Goal: Task Accomplishment & Management: Use online tool/utility

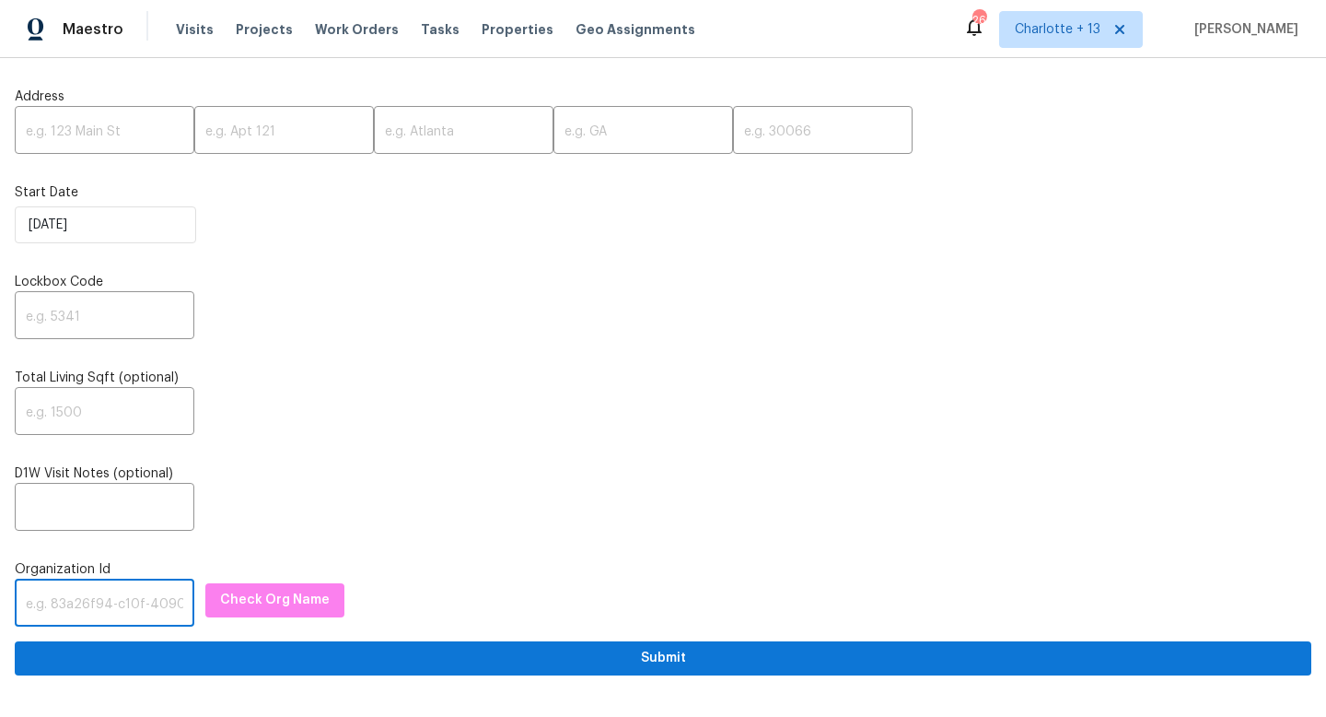
click at [40, 590] on input "text" at bounding box center [105, 604] width 180 height 43
paste input "1349d153-b359-4f9b-b4dd-758ff939cc37"
type input "1349d153-b359-4f9b-b4dd-758ff939cc37"
click at [305, 605] on span "Check Org Name" at bounding box center [275, 600] width 110 height 23
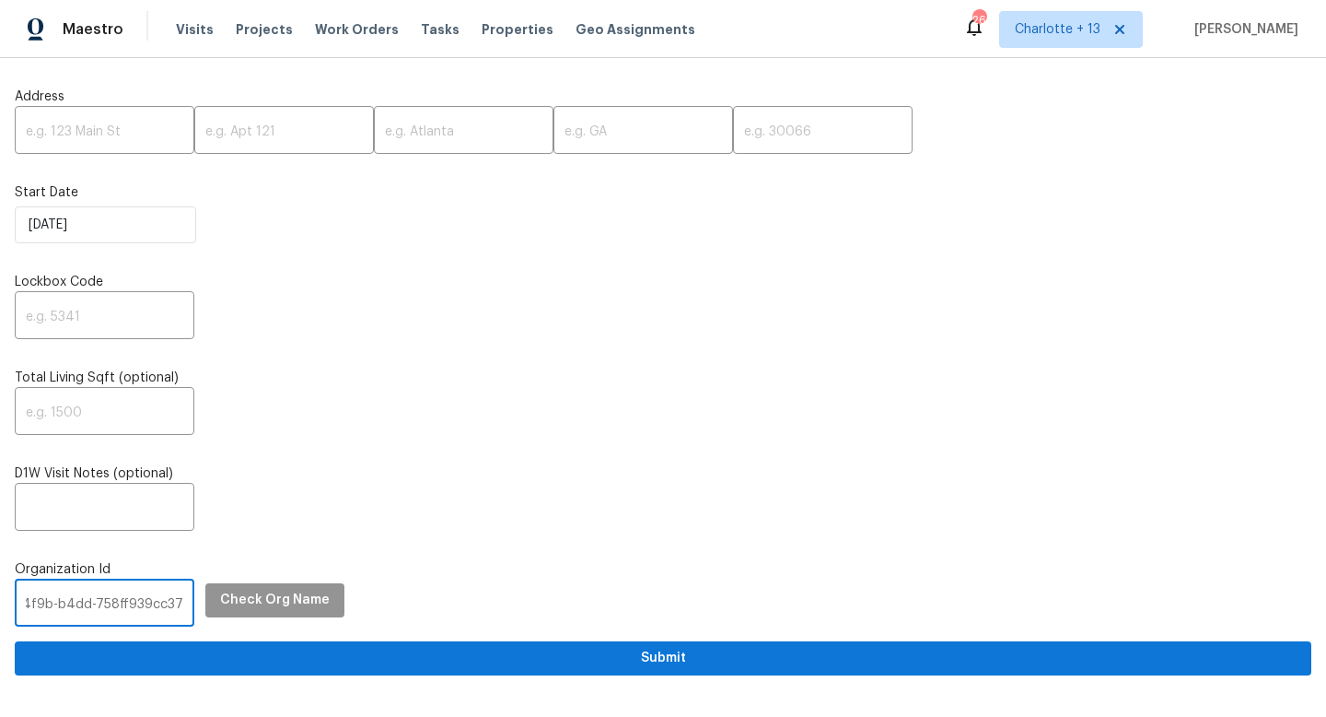
scroll to position [0, 0]
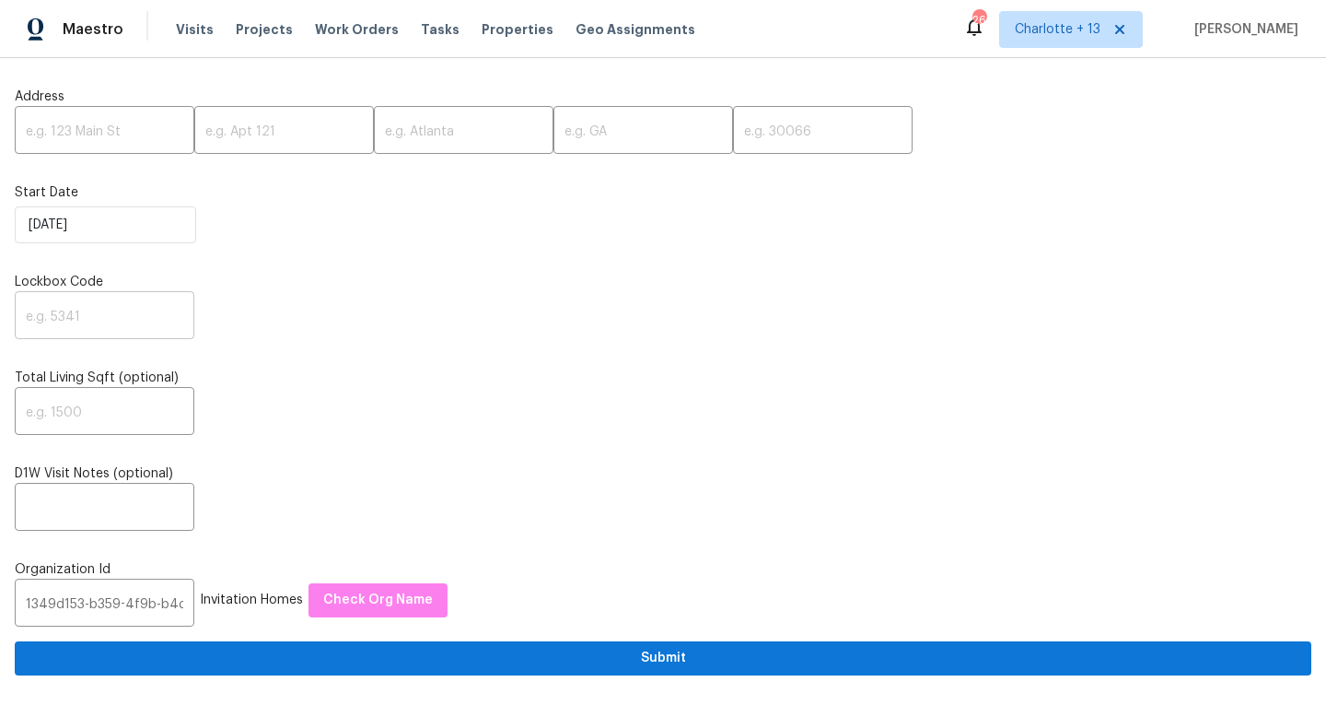
click at [99, 324] on input "text" at bounding box center [105, 317] width 180 height 43
type input "3236"
click at [64, 134] on input "text" at bounding box center [105, 132] width 180 height 43
paste input "[STREET_ADDRESS]"
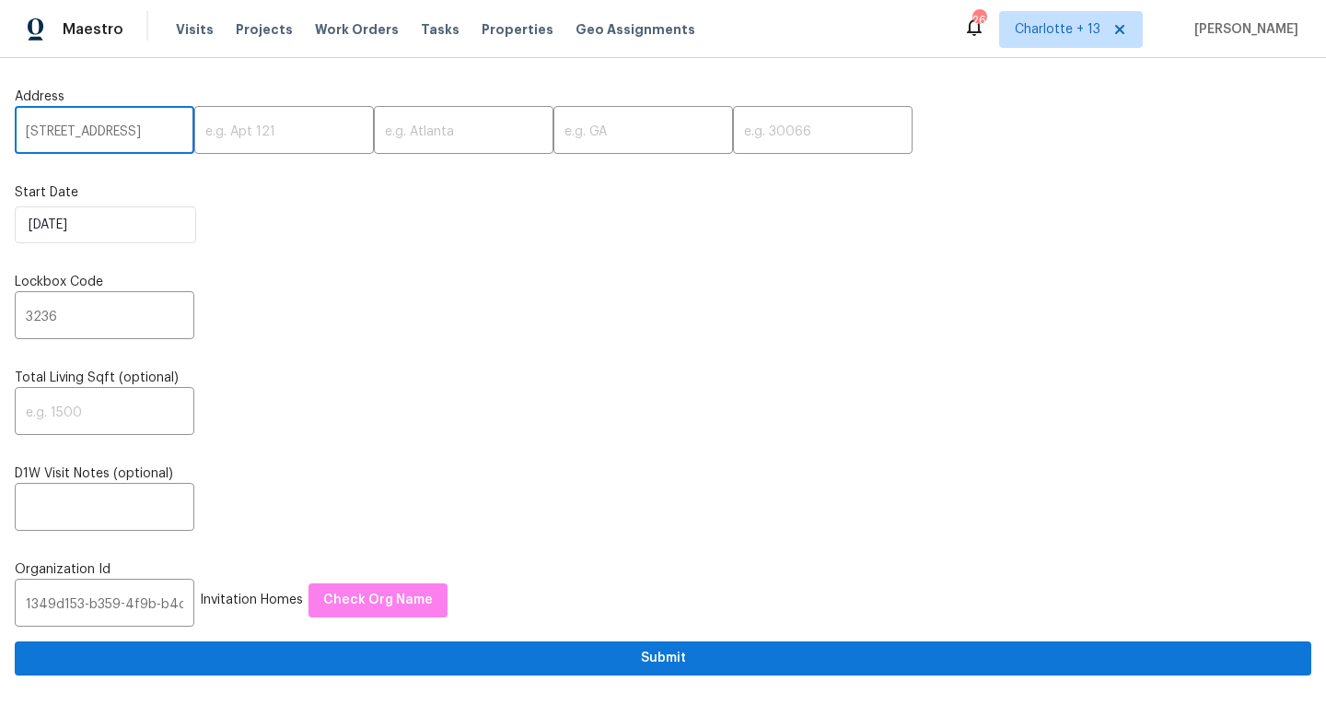
drag, startPoint x: 169, startPoint y: 133, endPoint x: 134, endPoint y: 130, distance: 36.0
click at [134, 130] on input "[STREET_ADDRESS]" at bounding box center [105, 132] width 180 height 43
type input "3293 Hobart Dr NW, Atlanta, GA"
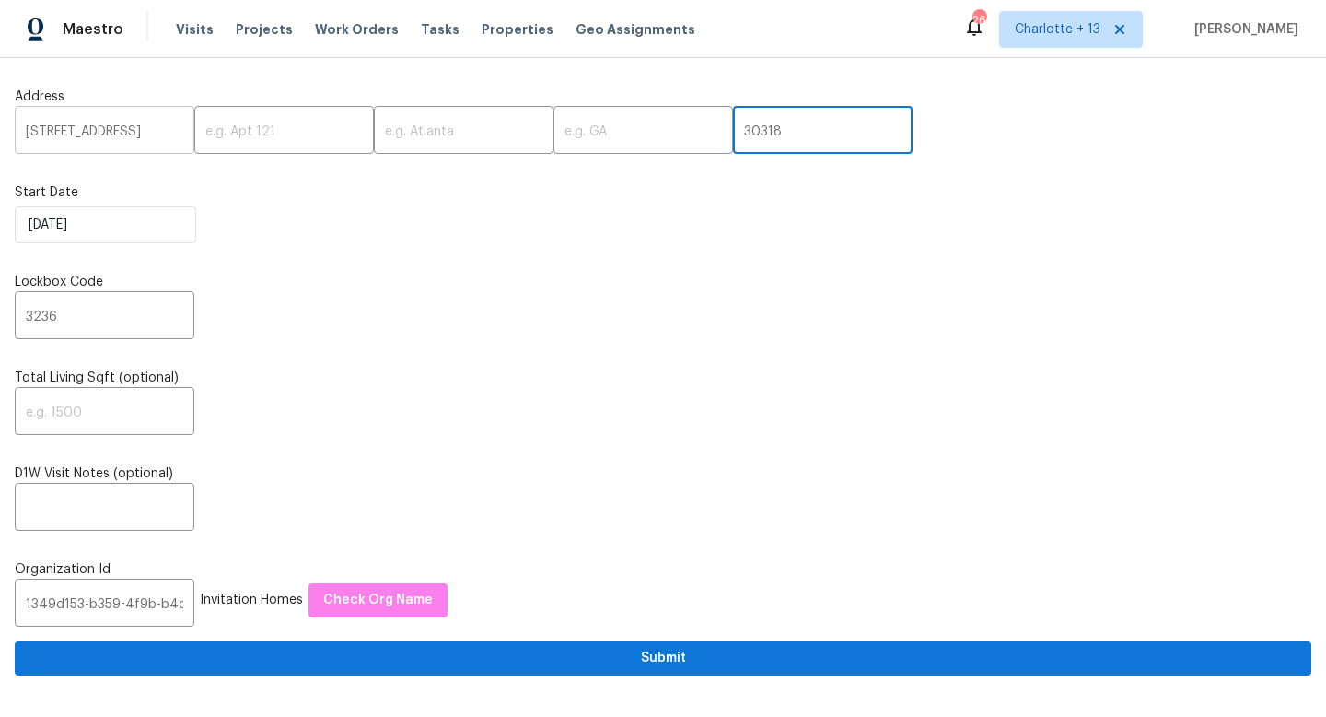
scroll to position [0, 0]
type input "30318"
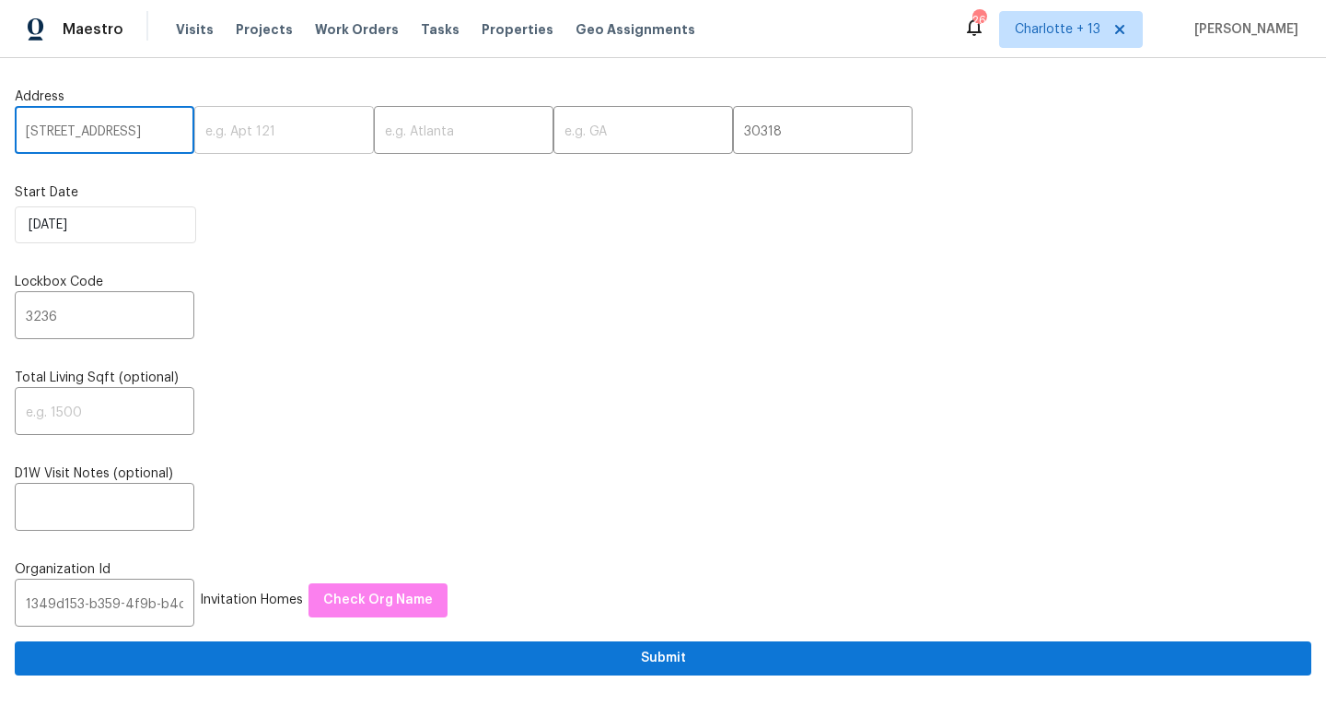
scroll to position [0, 50]
click at [142, 131] on input "3293 Hobart Dr NW, Atlanta, GA" at bounding box center [105, 132] width 180 height 43
type input "3293 Hobart Dr NW,, GA"
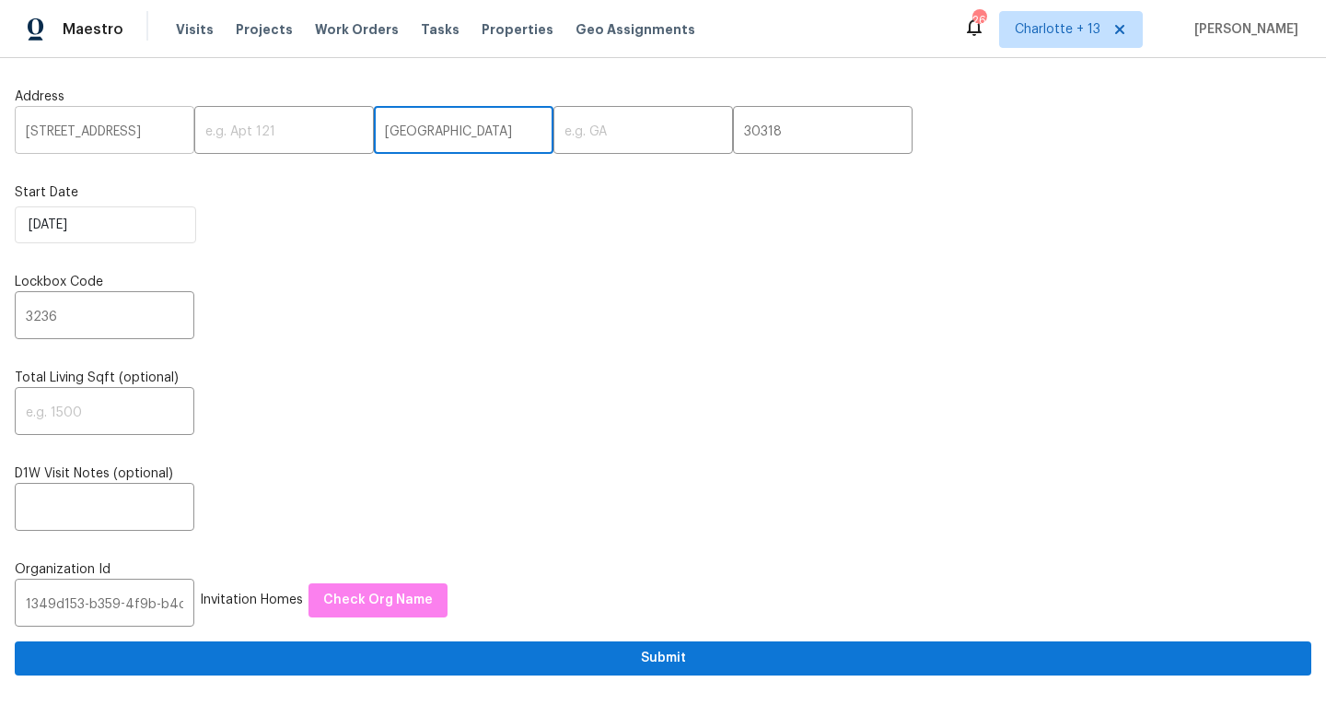
type input "[GEOGRAPHIC_DATA]"
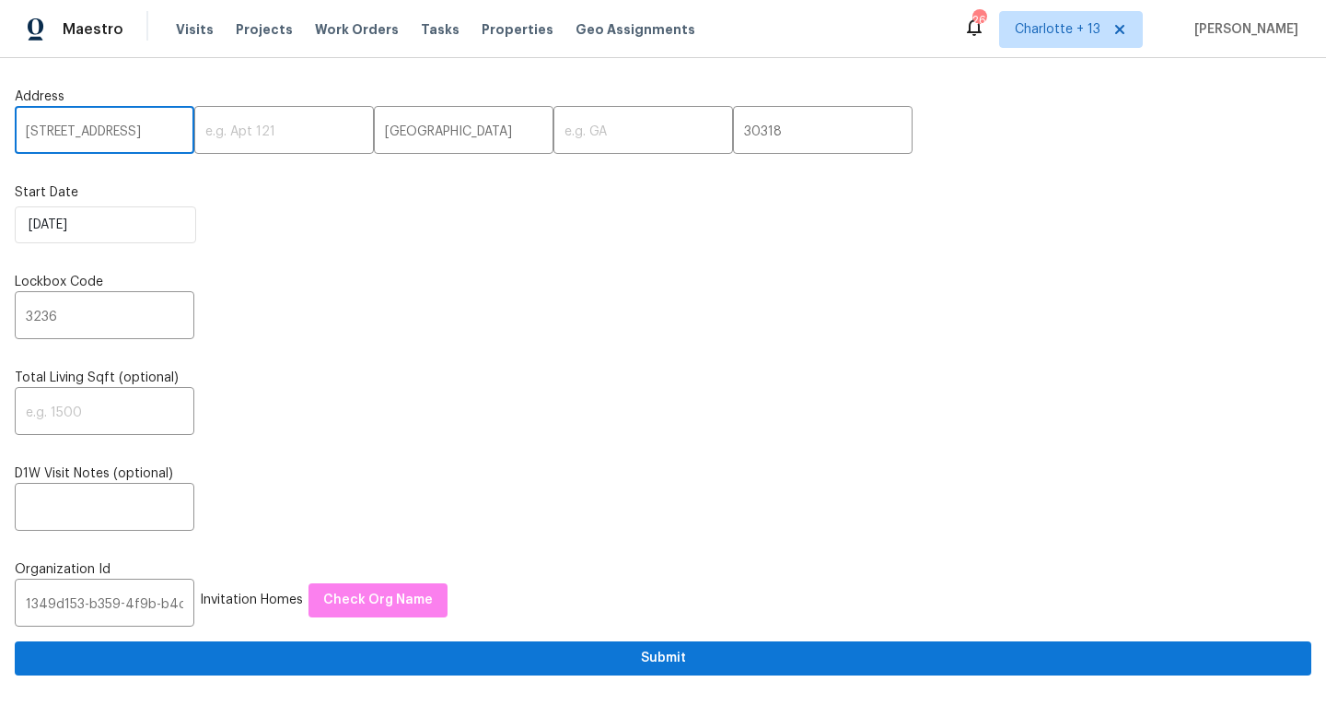
scroll to position [0, 4]
click at [163, 130] on input "3293 Hobart Dr NW,, GA" at bounding box center [105, 132] width 180 height 43
drag, startPoint x: 168, startPoint y: 131, endPoint x: 152, endPoint y: 129, distance: 15.8
click at [152, 129] on input "3293 Hobart Dr NW,, GA" at bounding box center [105, 132] width 180 height 43
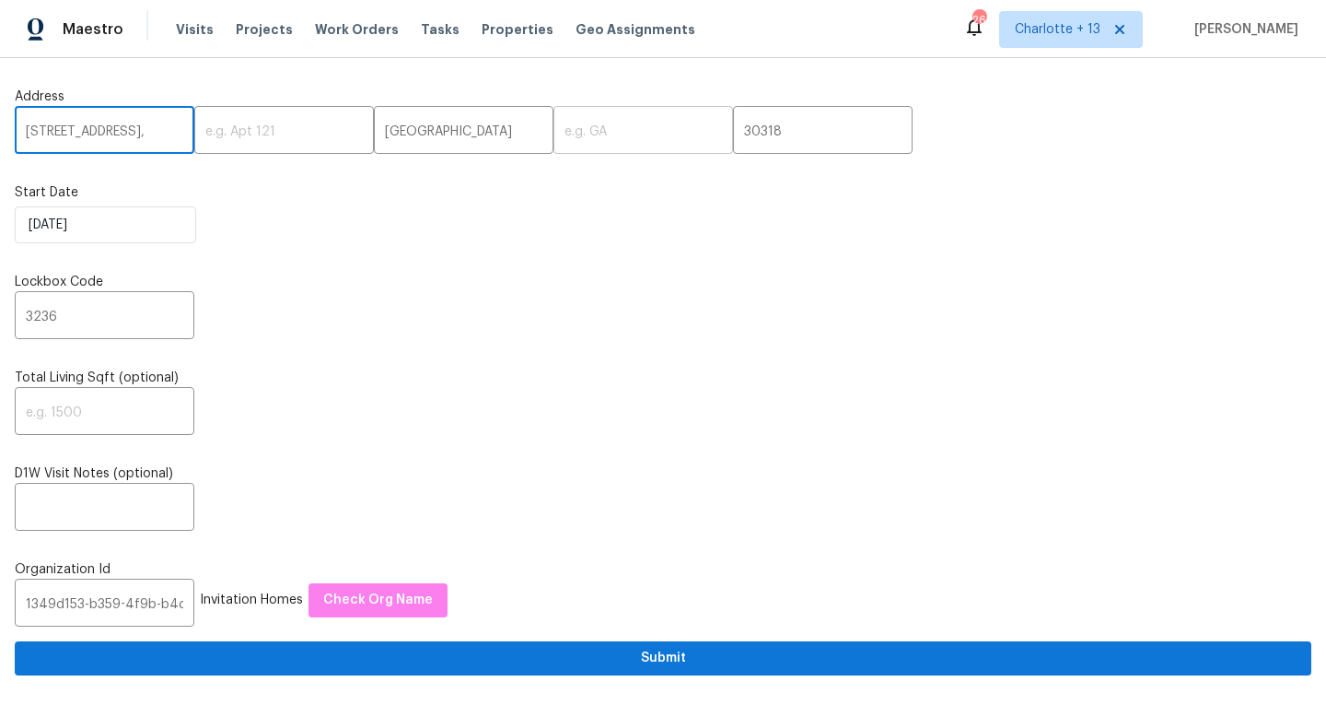
type input "3293 Hobart Dr NW,,"
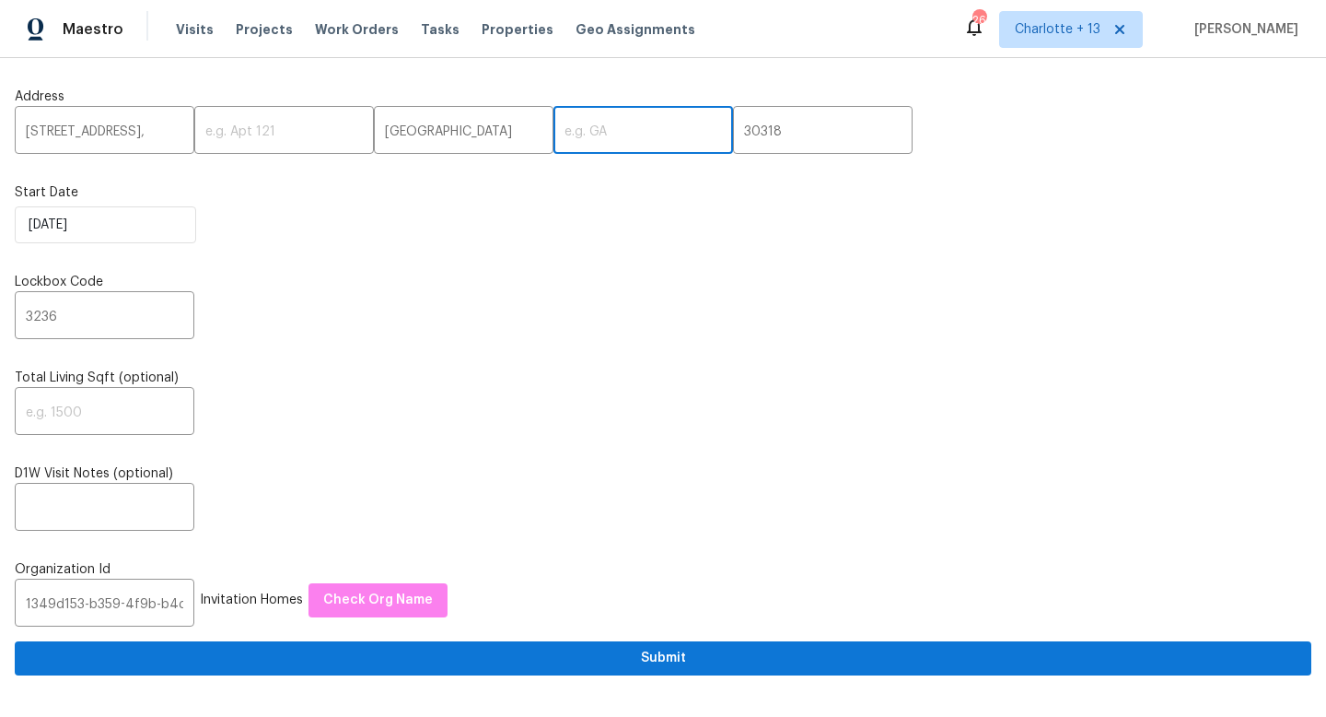
click at [554, 133] on input "text" at bounding box center [644, 132] width 180 height 43
paste input "GA"
type input "GA"
click at [169, 131] on input "3293 Hobart Dr NW,," at bounding box center [105, 132] width 180 height 43
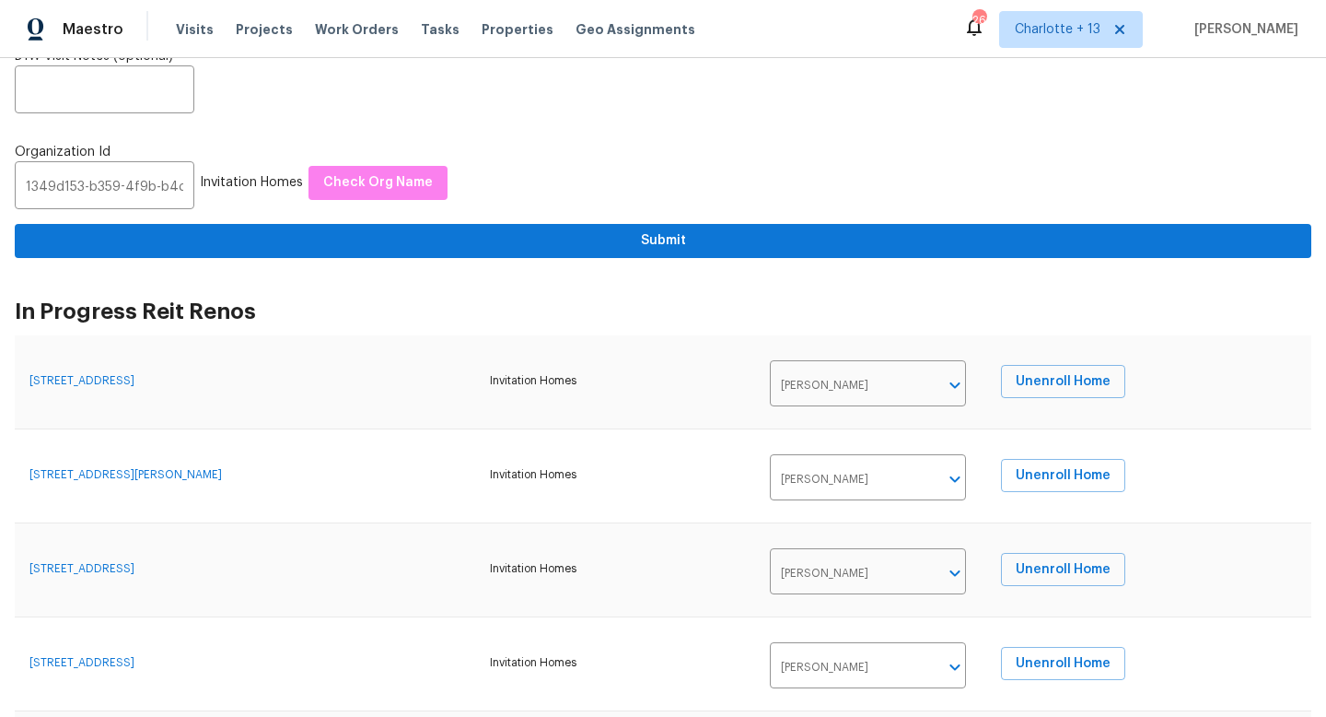
scroll to position [421, 0]
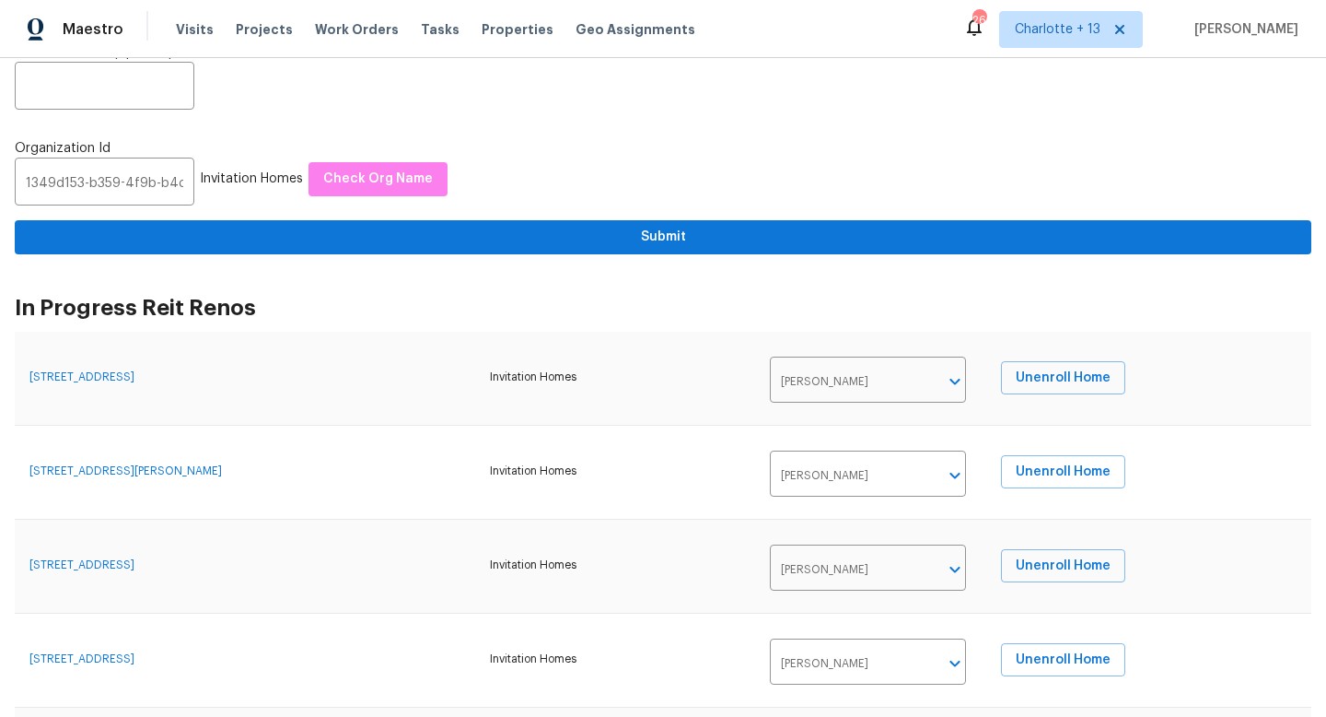
type input "3293 Hobart Dr NW"
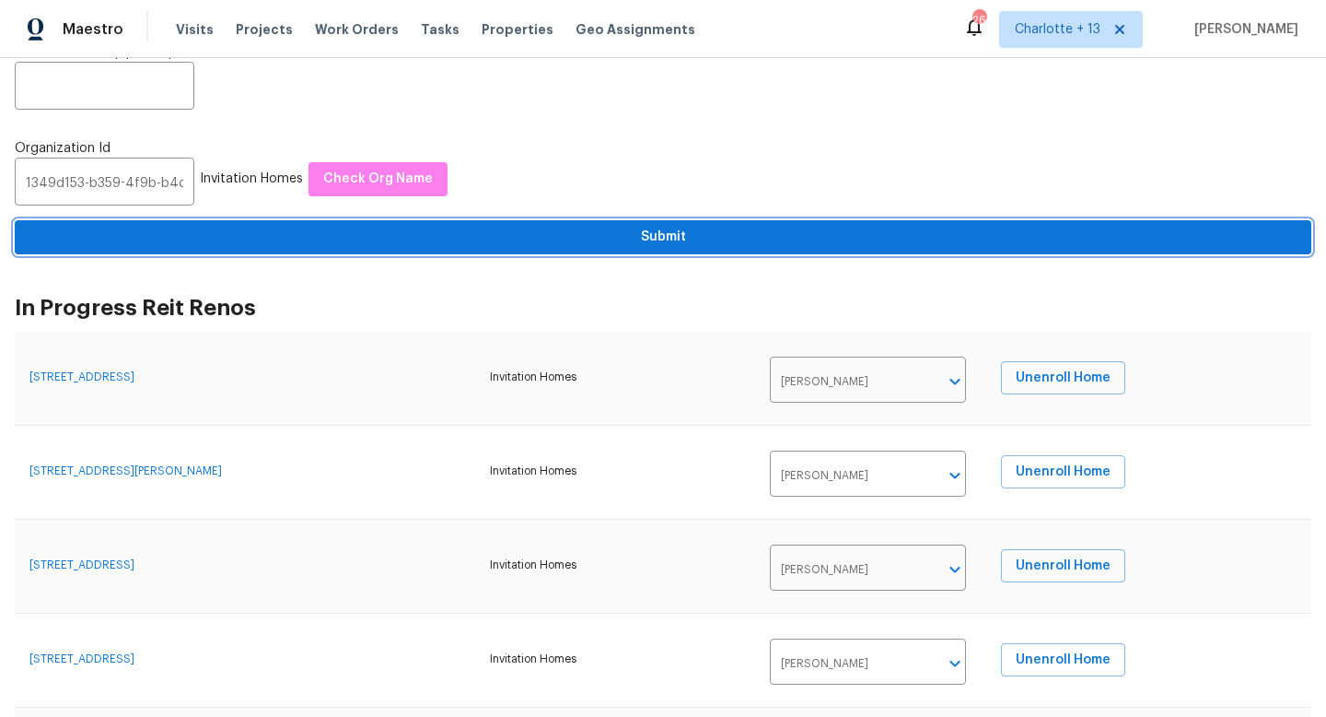
click at [286, 249] on span "Submit" at bounding box center [662, 237] width 1267 height 23
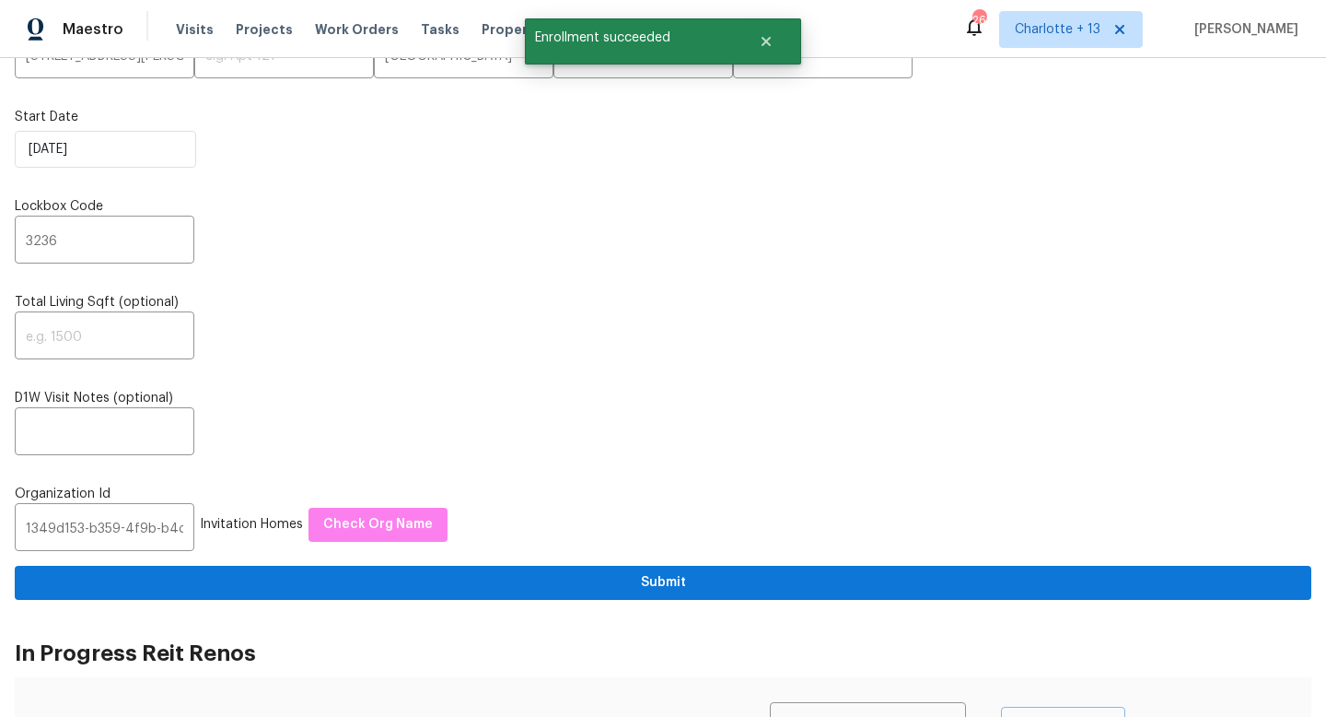
scroll to position [0, 0]
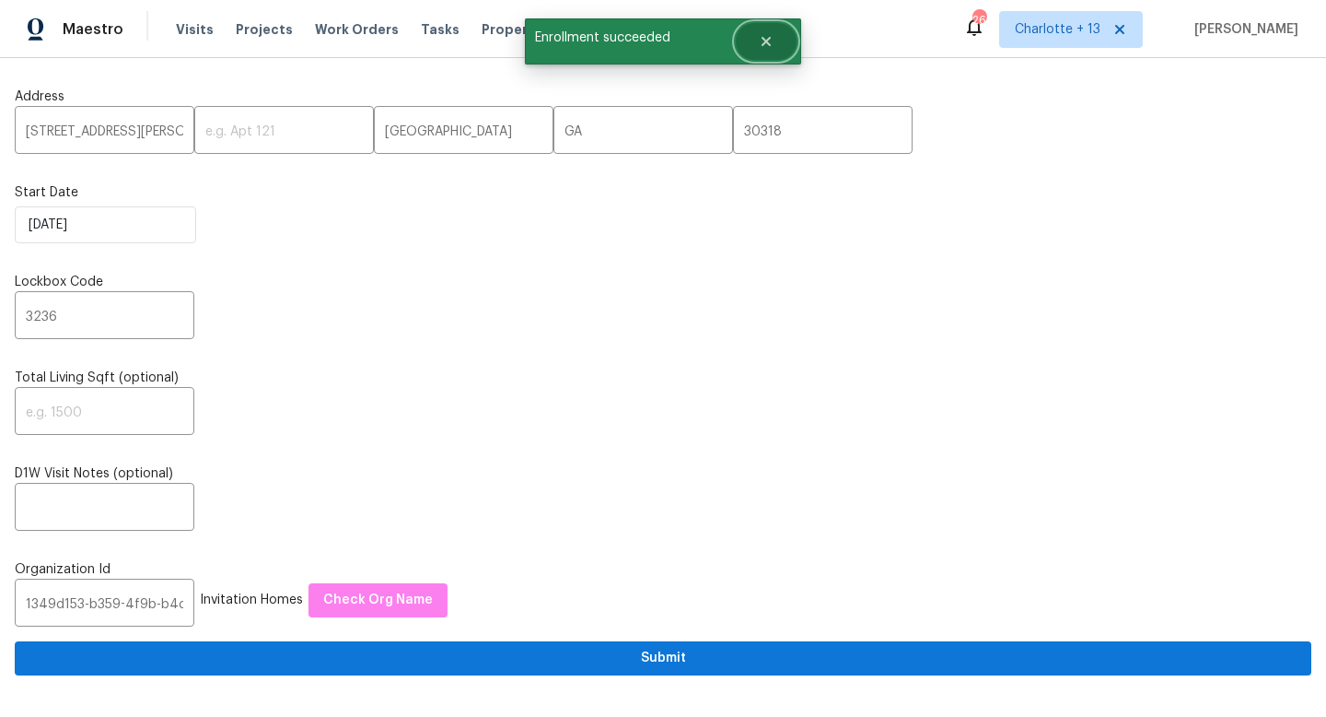
click at [776, 48] on button "Close" at bounding box center [766, 41] width 61 height 37
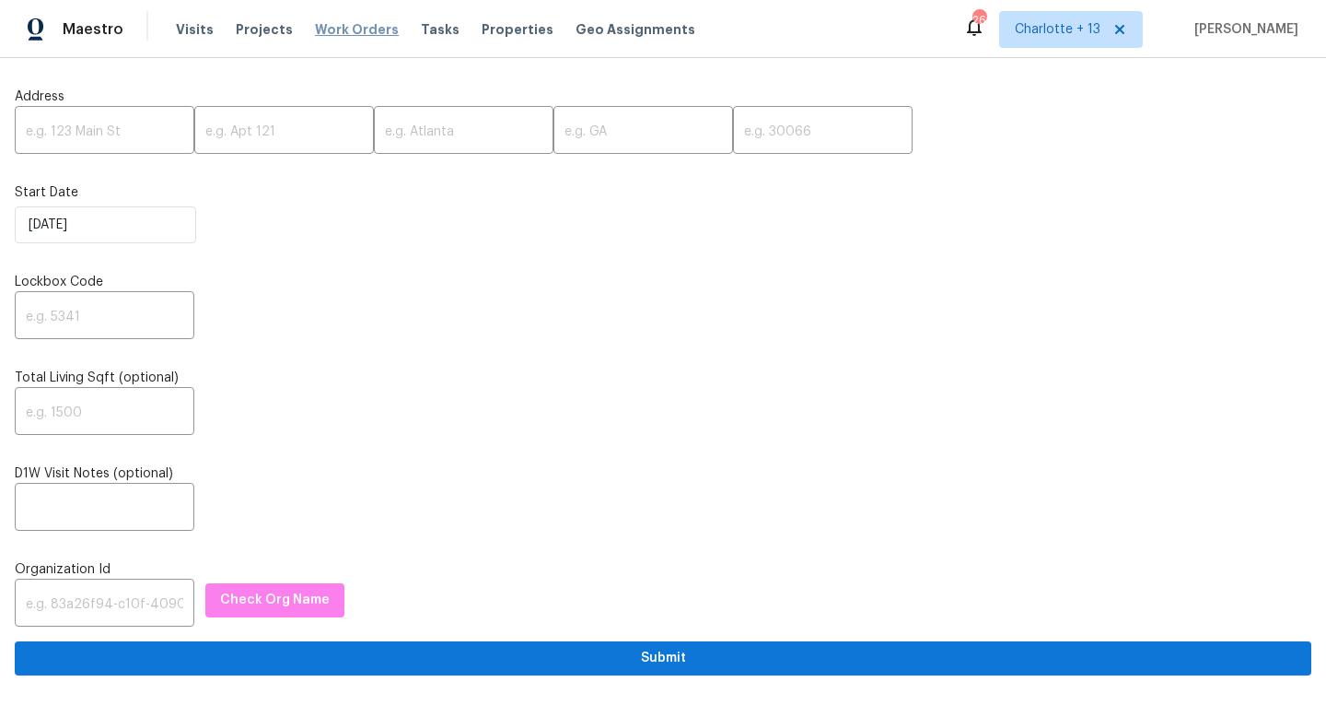
click at [341, 24] on span "Work Orders" at bounding box center [357, 29] width 84 height 18
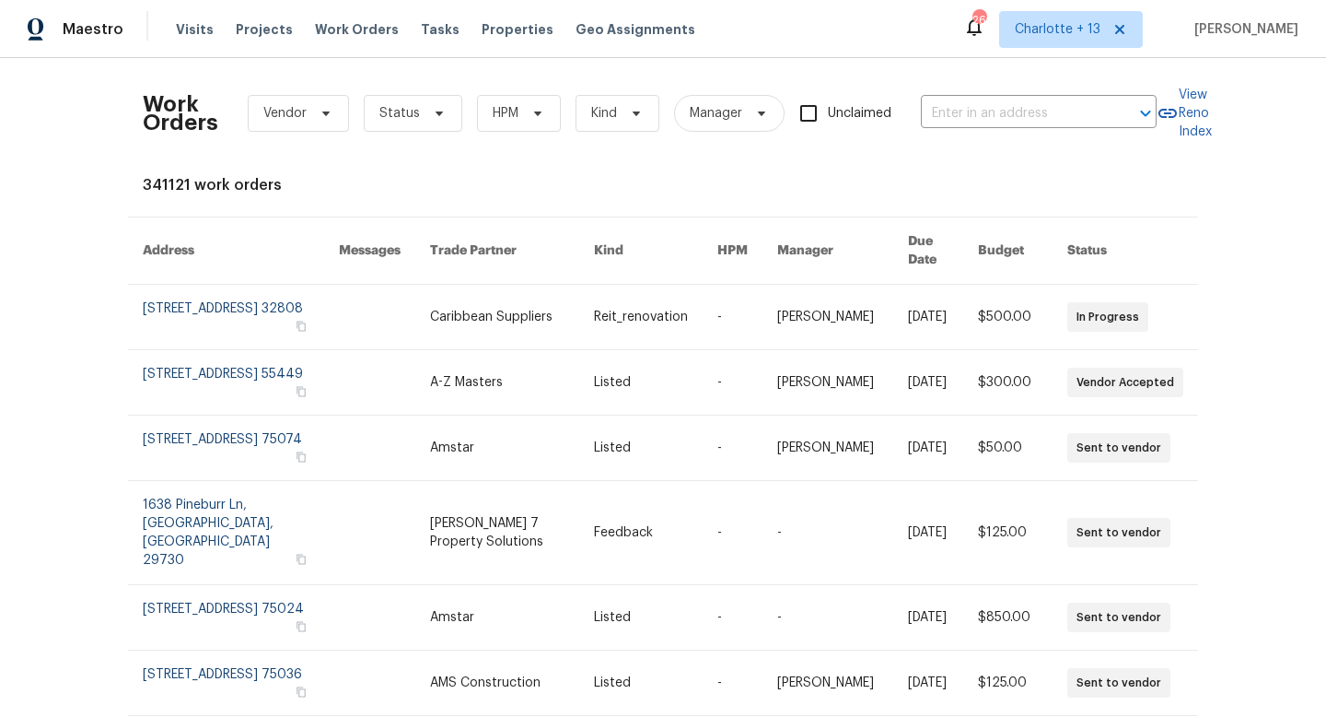
click at [211, 36] on div "Visits Projects Work Orders Tasks Properties Geo Assignments" at bounding box center [447, 29] width 542 height 37
click at [191, 29] on span "Visits" at bounding box center [195, 29] width 38 height 18
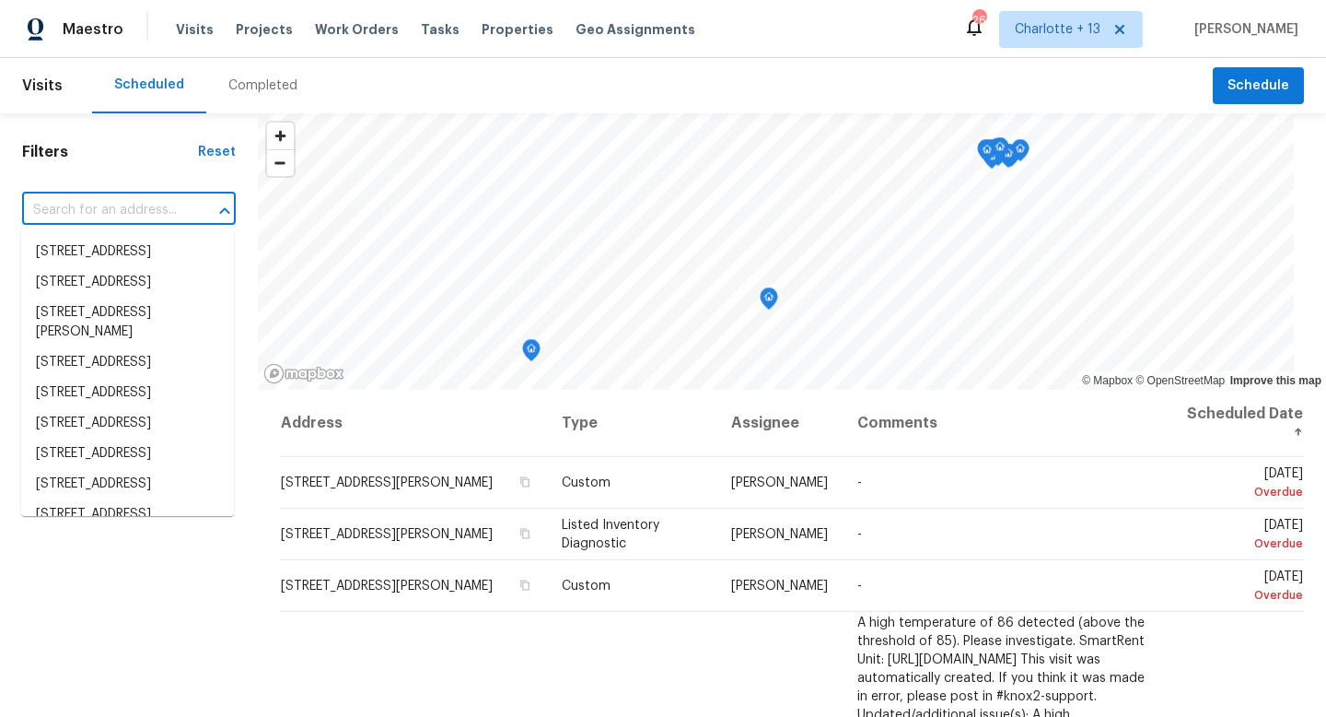
click at [162, 209] on input "text" at bounding box center [103, 210] width 162 height 29
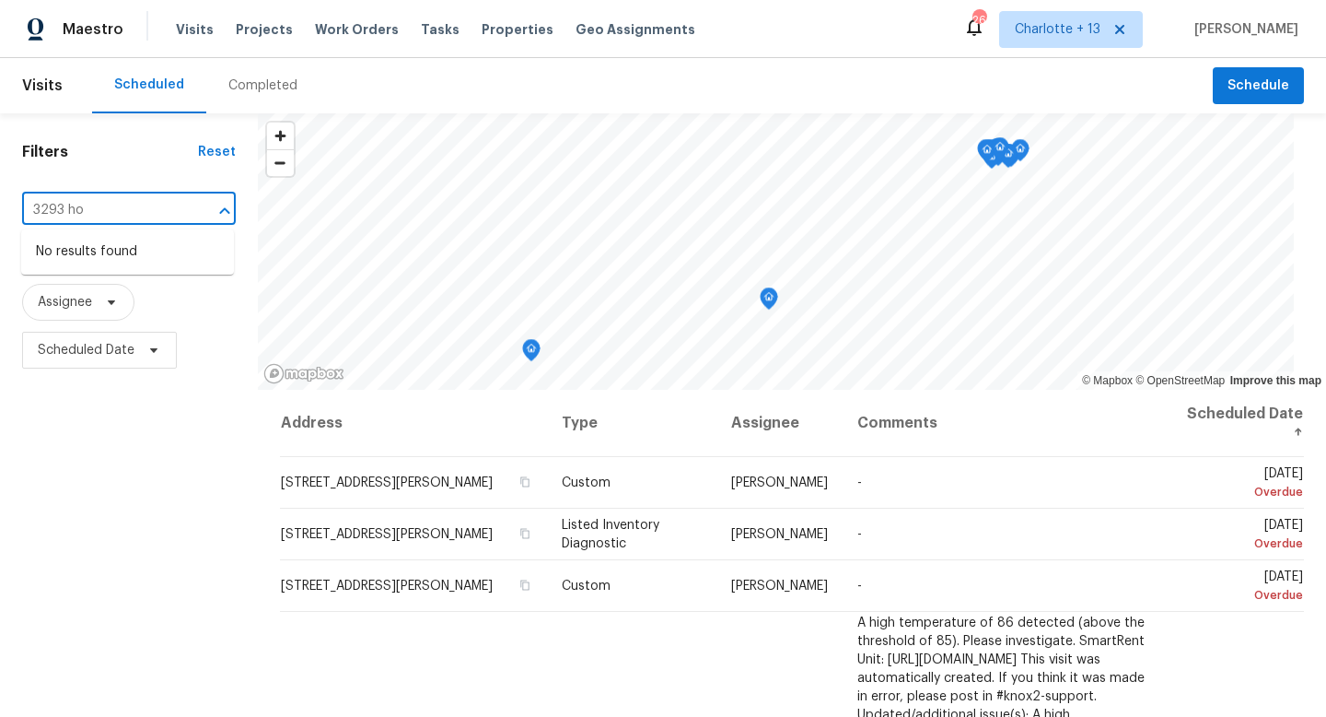
type input "3293 ho"
click at [1068, 35] on span "Charlotte + 13" at bounding box center [1058, 29] width 86 height 18
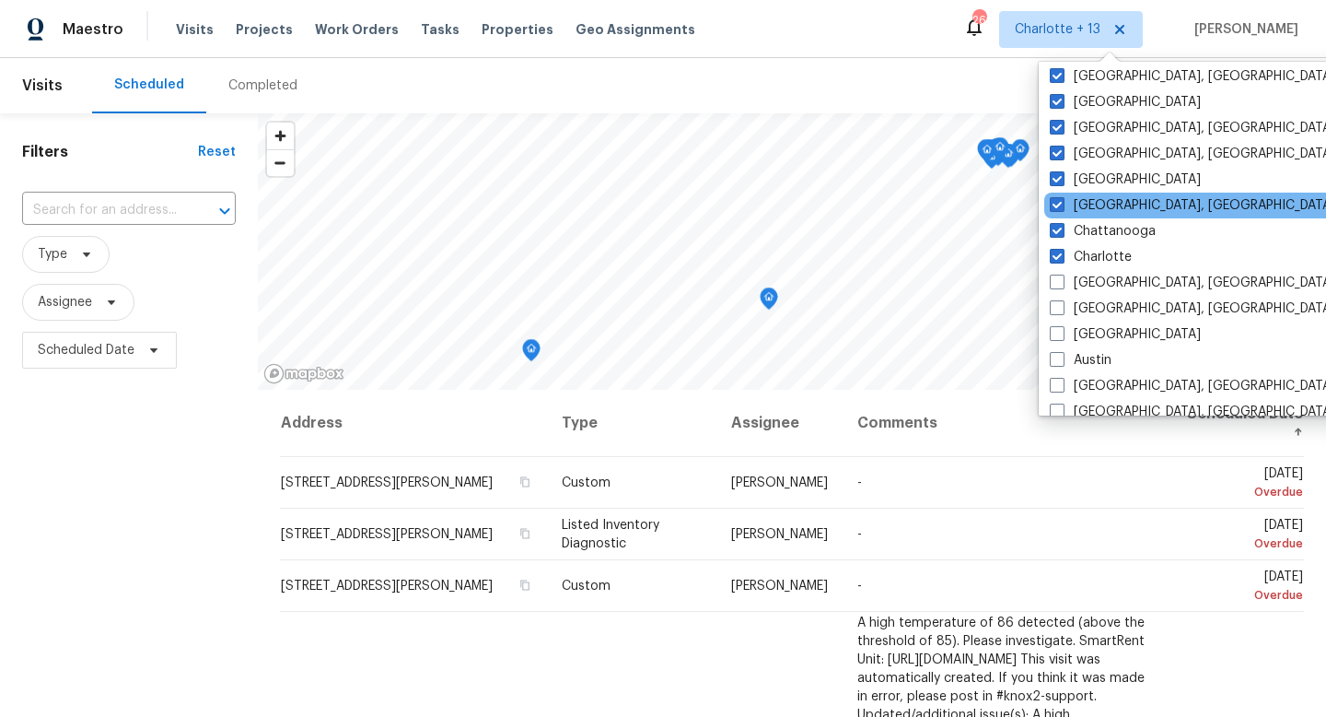
scroll to position [161, 0]
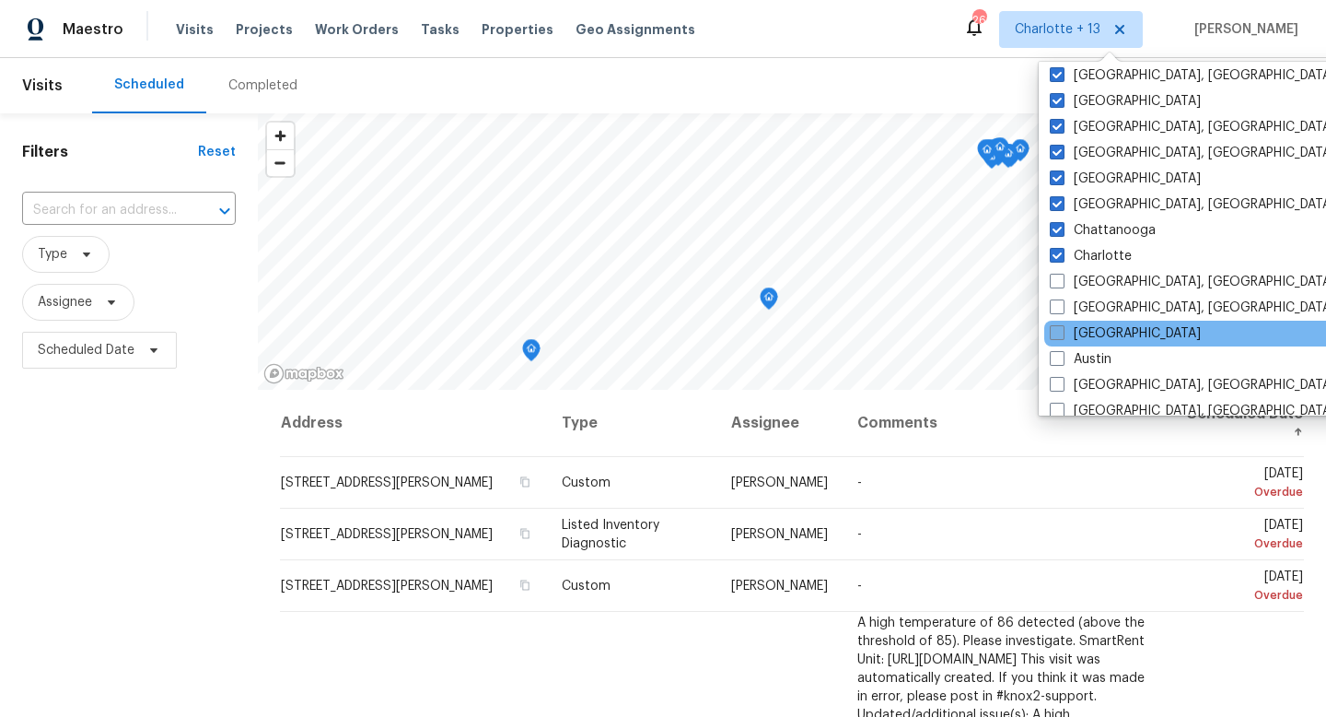
click at [1051, 324] on label "[GEOGRAPHIC_DATA]" at bounding box center [1125, 333] width 151 height 18
click at [1051, 324] on input "[GEOGRAPHIC_DATA]" at bounding box center [1056, 330] width 12 height 12
checkbox input "true"
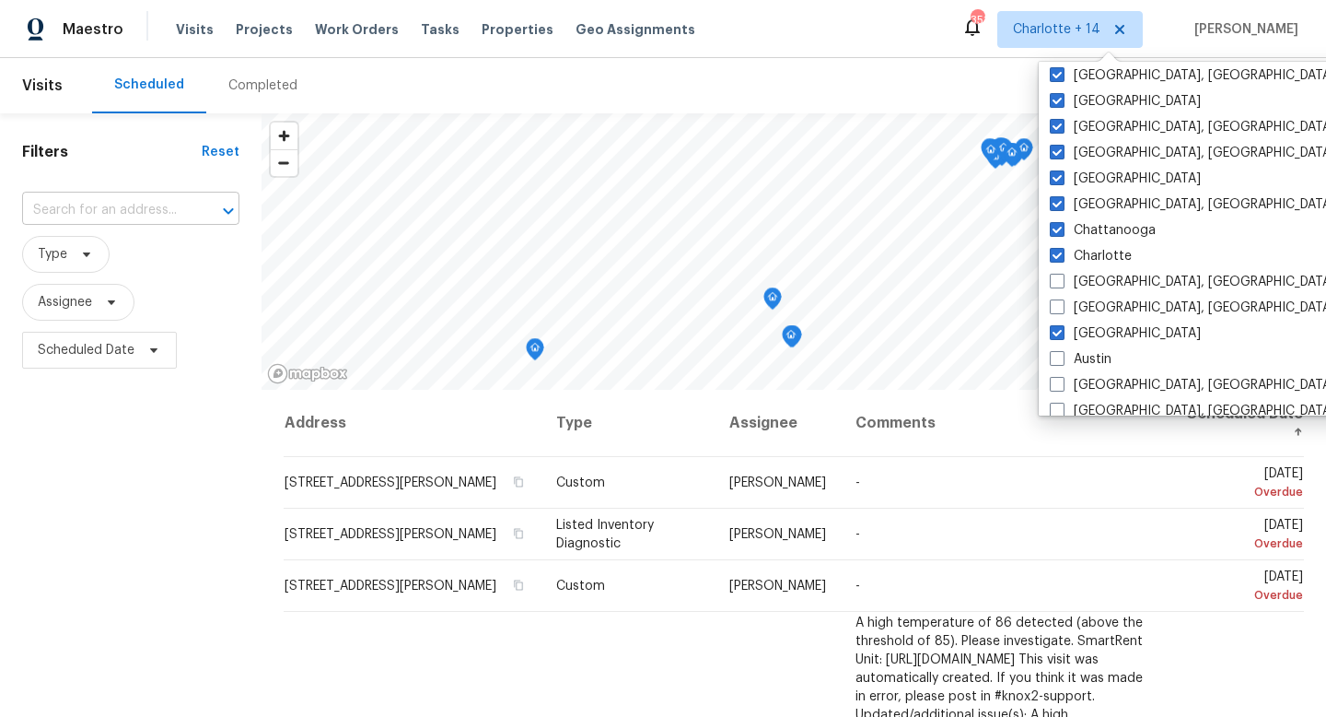
click at [142, 204] on input "text" at bounding box center [105, 210] width 166 height 29
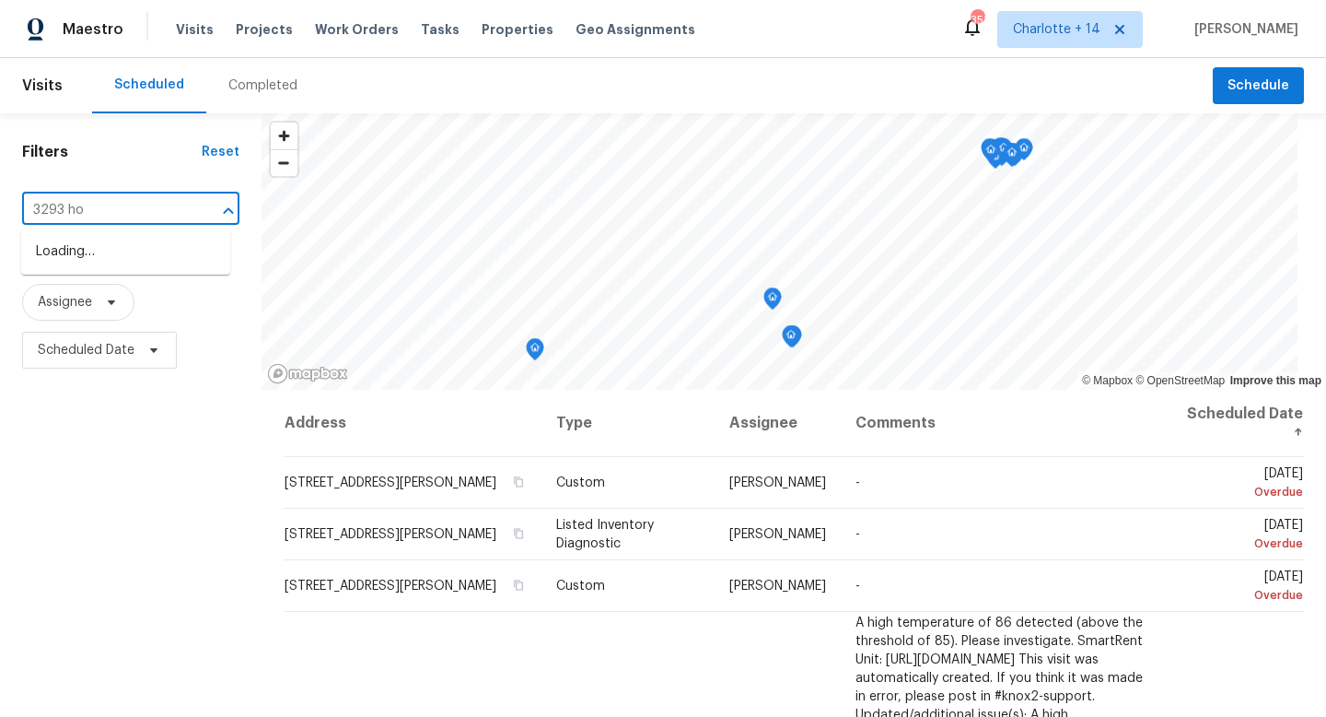
type input "3293 hob"
click at [135, 251] on li "[STREET_ADDRESS]" at bounding box center [125, 252] width 209 height 30
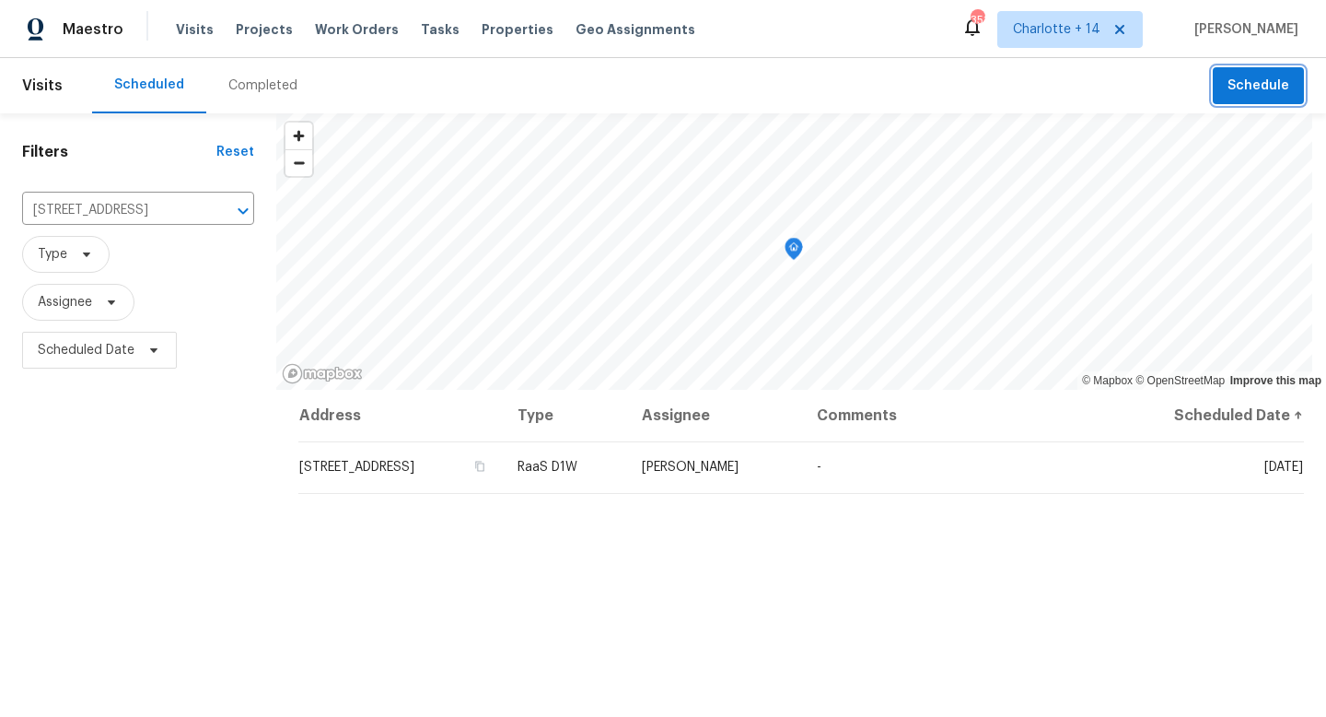
click at [1251, 96] on span "Schedule" at bounding box center [1259, 86] width 62 height 23
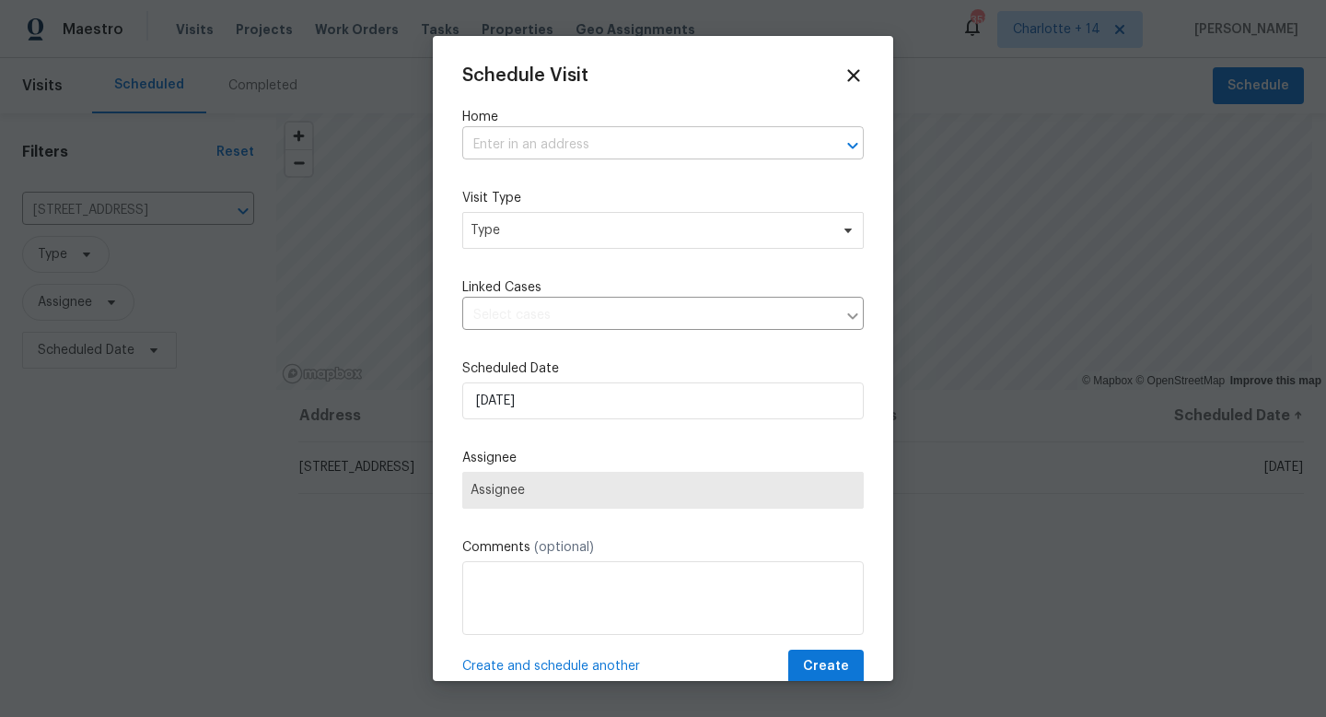
click at [628, 145] on input "text" at bounding box center [637, 145] width 350 height 29
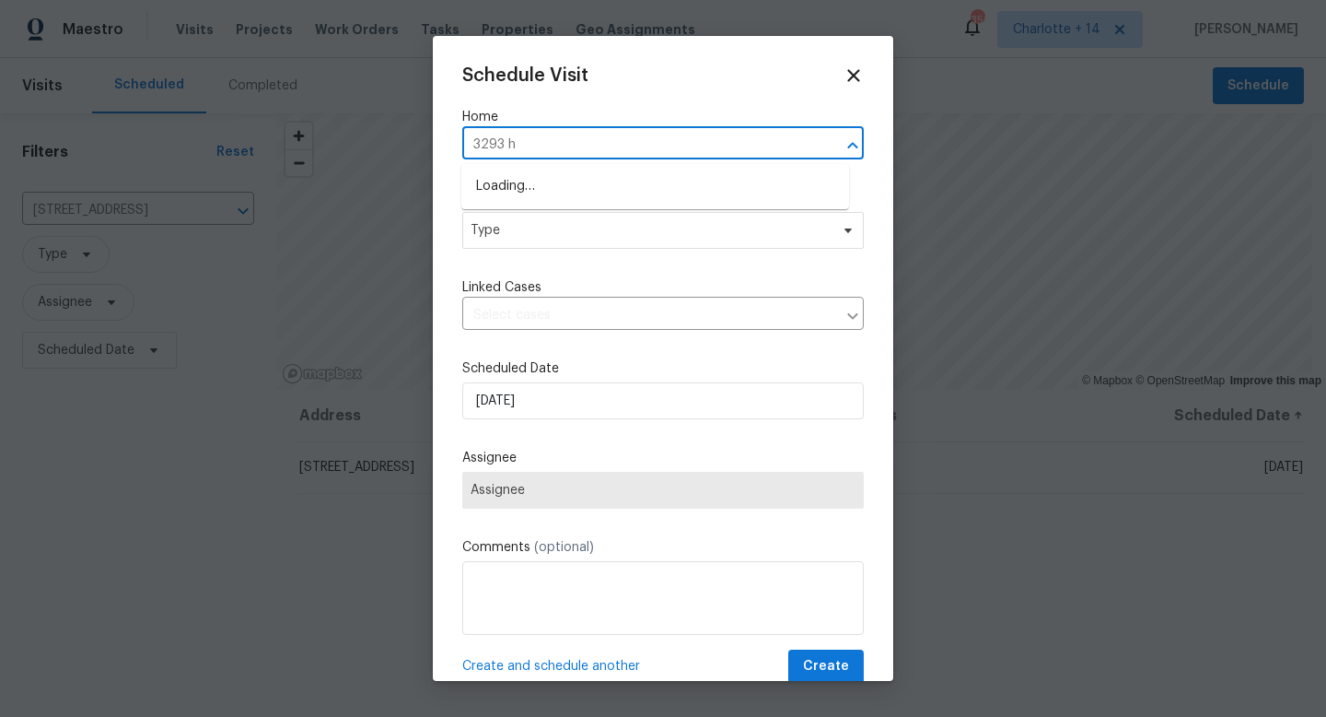
type input "3293 ho"
click at [621, 182] on li "[STREET_ADDRESS]" at bounding box center [655, 186] width 388 height 30
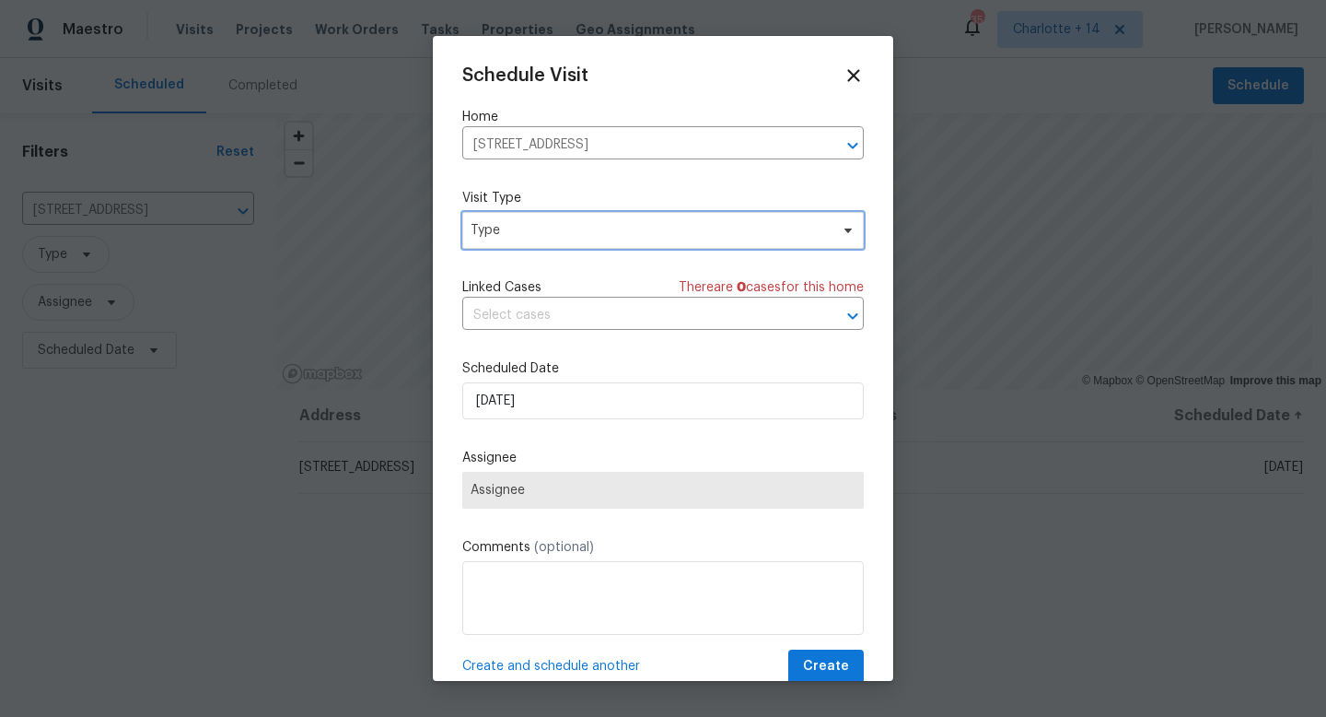
click at [587, 243] on span "Type" at bounding box center [663, 230] width 402 height 37
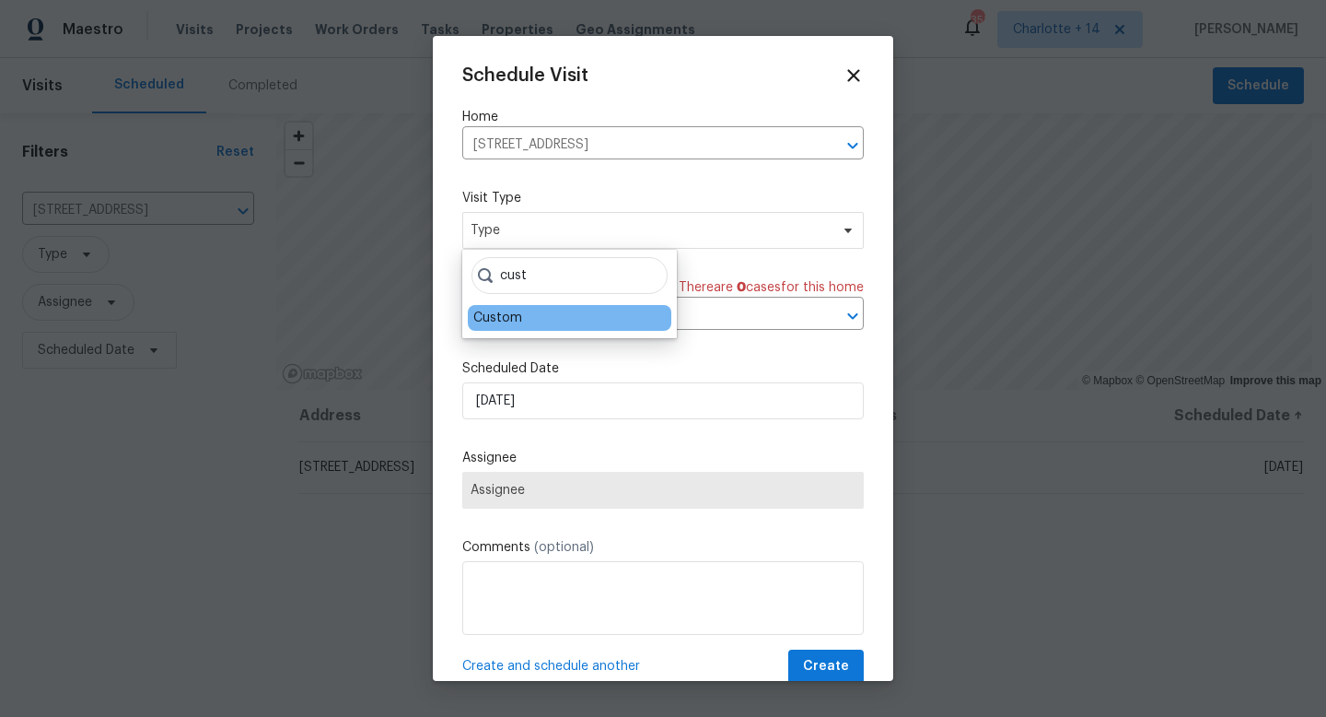
type input "cust"
click at [565, 312] on div "Custom" at bounding box center [570, 318] width 204 height 26
click at [515, 321] on div "Custom" at bounding box center [497, 318] width 49 height 18
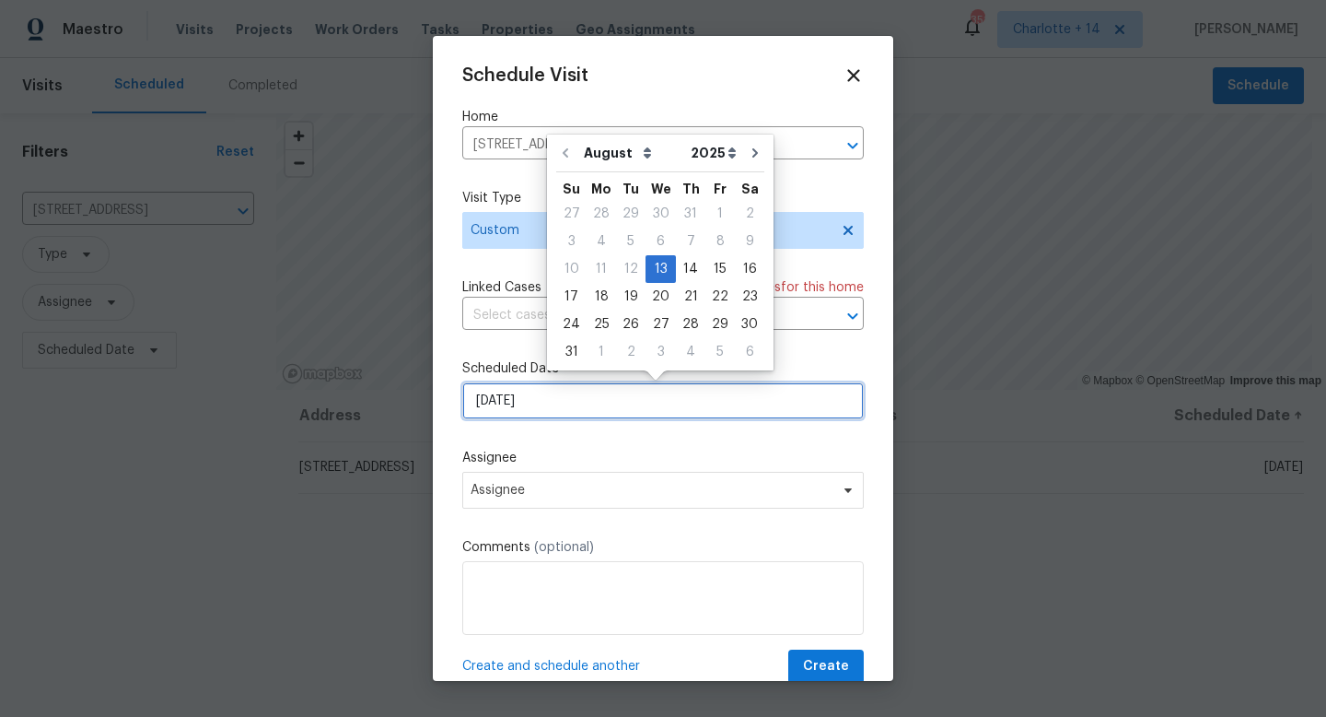
click at [508, 399] on input "[DATE]" at bounding box center [663, 400] width 402 height 37
click at [687, 273] on div "14" at bounding box center [690, 269] width 29 height 26
type input "[DATE]"
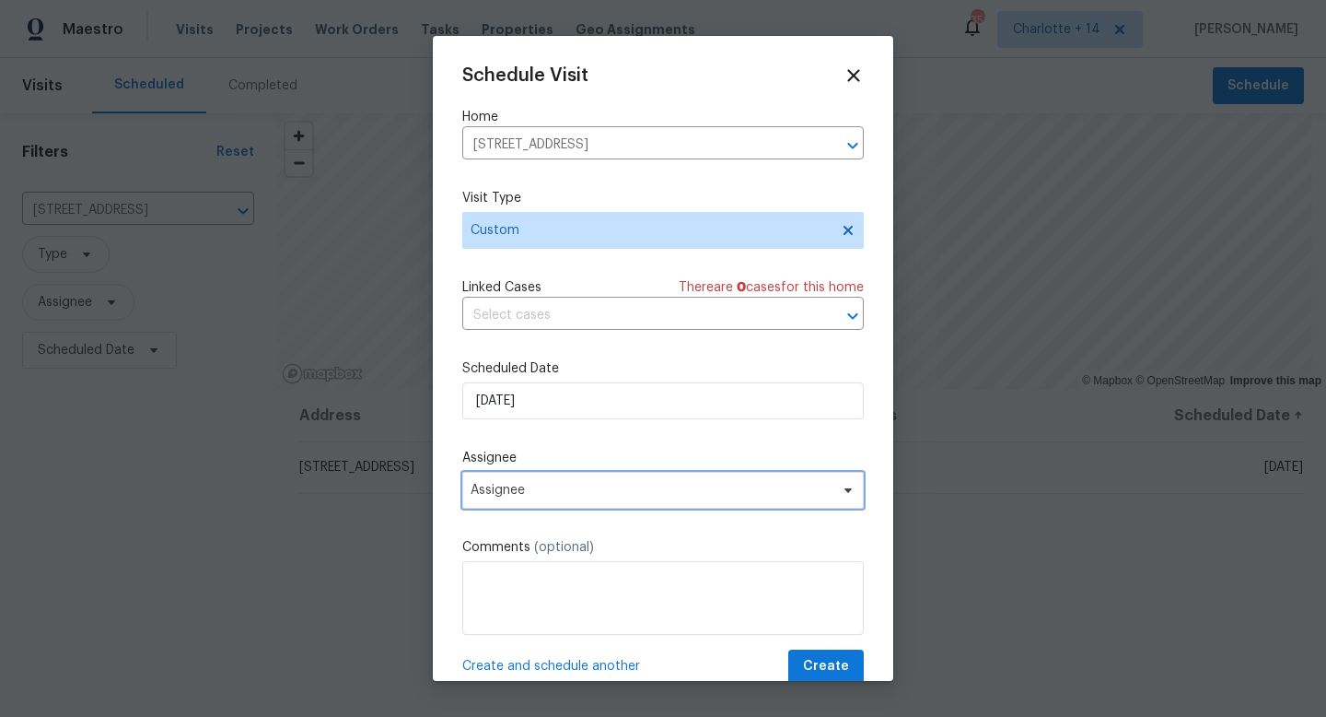
click at [573, 503] on span "Assignee" at bounding box center [663, 490] width 402 height 37
drag, startPoint x: 744, startPoint y: 56, endPoint x: 730, endPoint y: 114, distance: 59.9
click at [730, 116] on div "Schedule Visit Home [STREET_ADDRESS] ​ Visit Type Custom Linked Cases There are…" at bounding box center [663, 358] width 461 height 645
click at [979, 591] on div at bounding box center [663, 358] width 1326 height 717
click at [553, 496] on span "Assignee" at bounding box center [651, 490] width 361 height 15
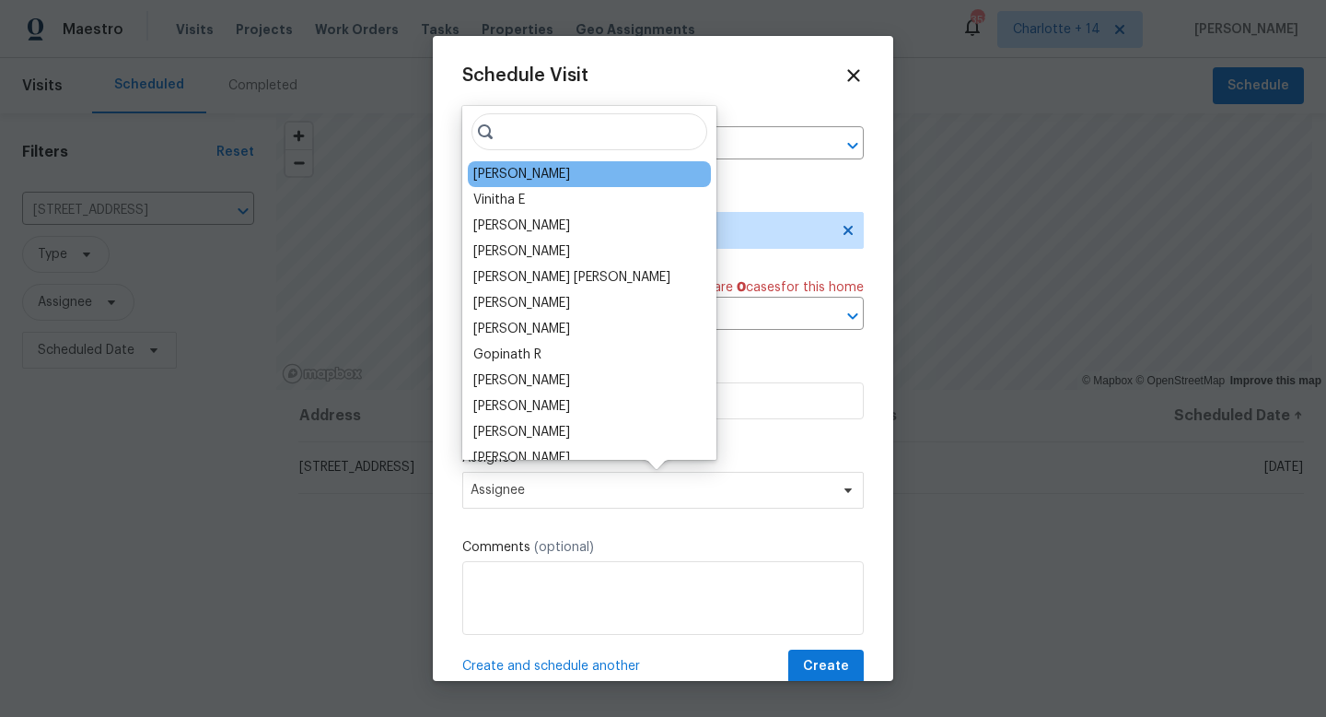
click at [583, 168] on div "[PERSON_NAME]" at bounding box center [589, 174] width 243 height 26
click at [557, 181] on div "[PERSON_NAME]" at bounding box center [589, 174] width 243 height 26
click at [547, 175] on div "[PERSON_NAME]" at bounding box center [521, 174] width 97 height 18
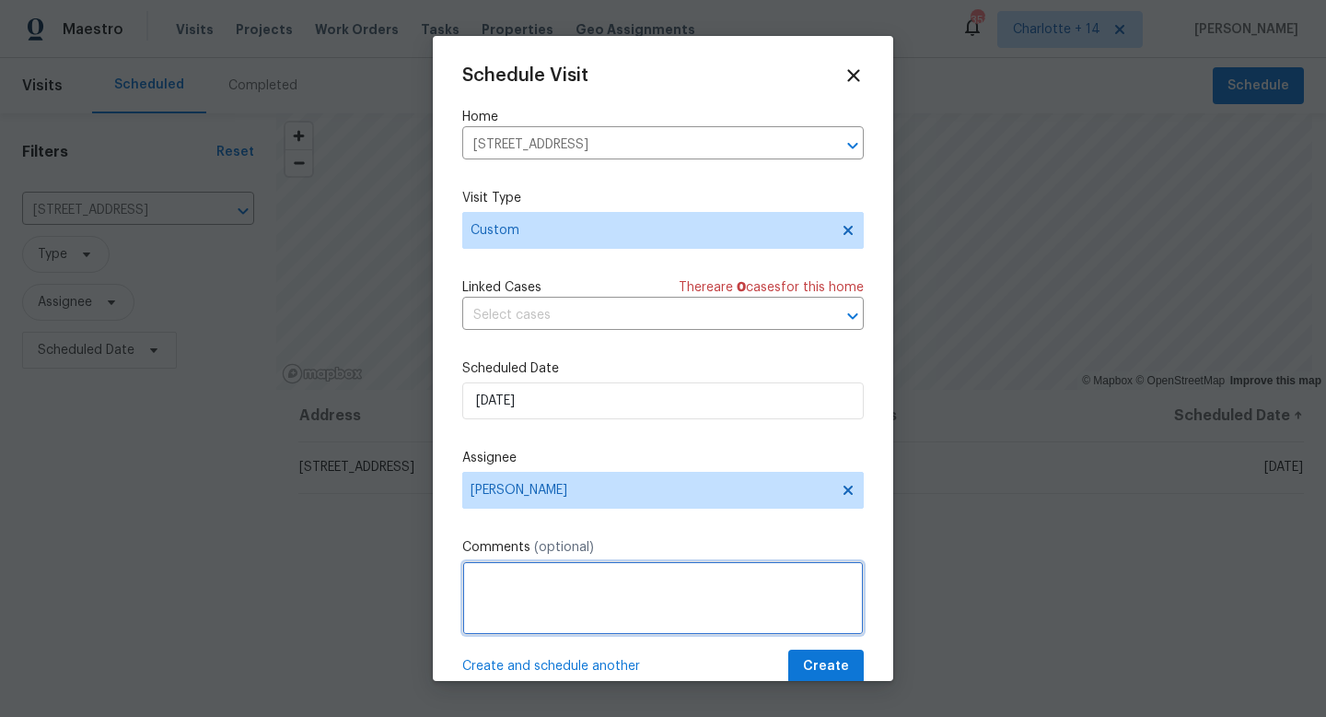
click at [528, 578] on textarea at bounding box center [663, 598] width 402 height 74
paste textarea ""@[hpm] @[market-acm] Good afternoon, we have a new house assigned as one of ou…"
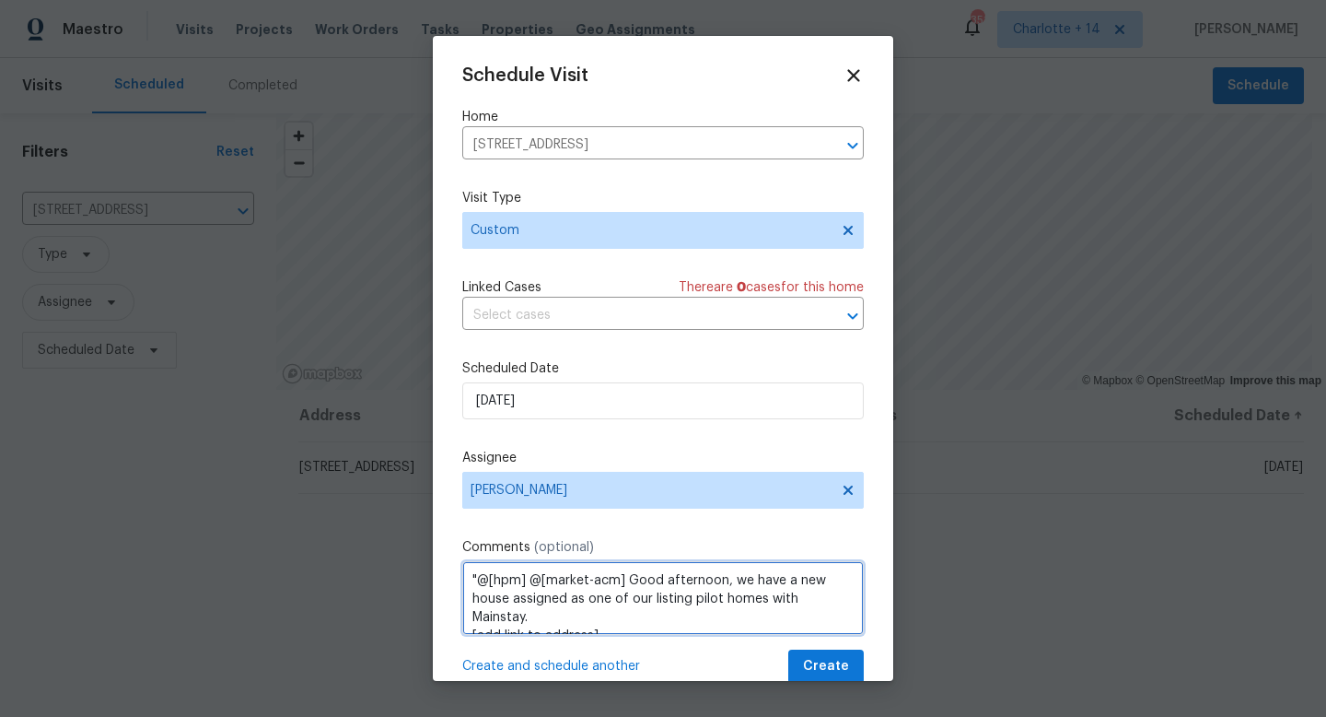
scroll to position [119, 0]
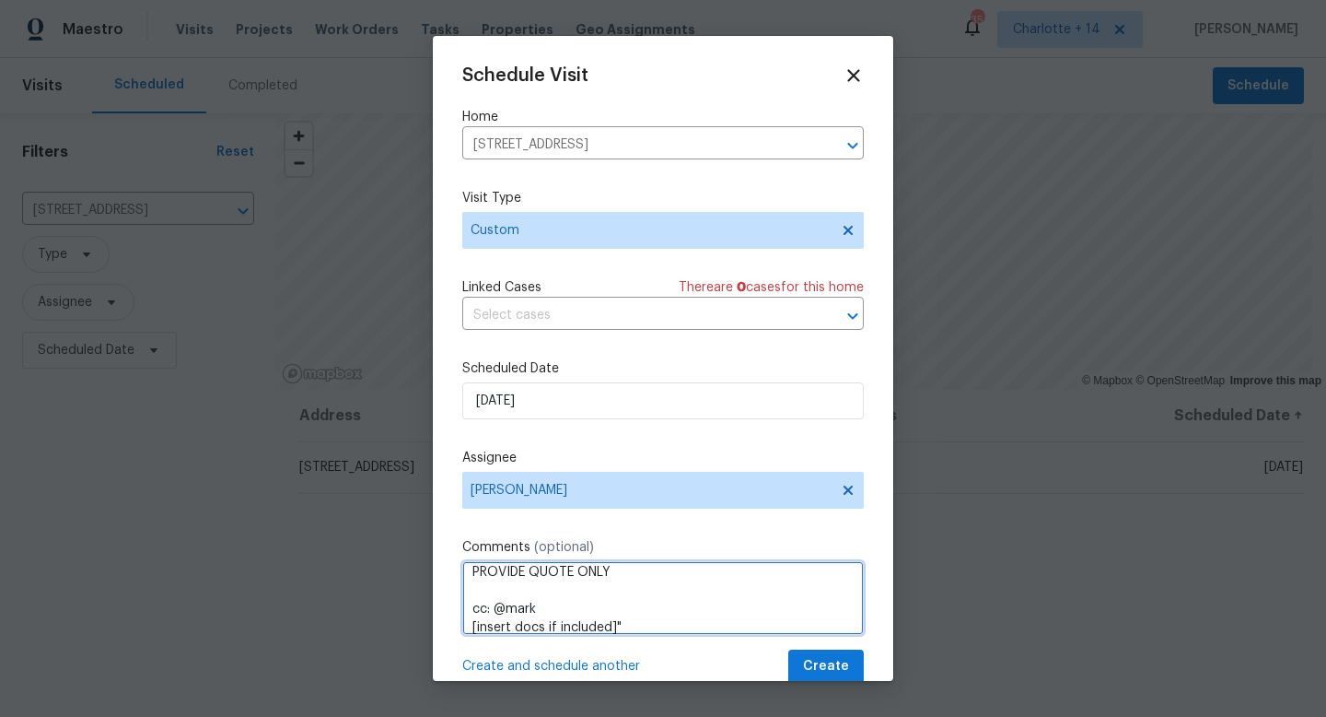
drag, startPoint x: 633, startPoint y: 626, endPoint x: 469, endPoint y: 607, distance: 165.1
click at [469, 607] on textarea ""@[hpm] @[market-acm] Good afternoon, we have a new house assigned as one of ou…" at bounding box center [663, 598] width 402 height 74
click at [589, 580] on textarea ""@[hpm] @[market-acm] Good afternoon, we have a new house assigned as one of ou…" at bounding box center [663, 598] width 402 height 74
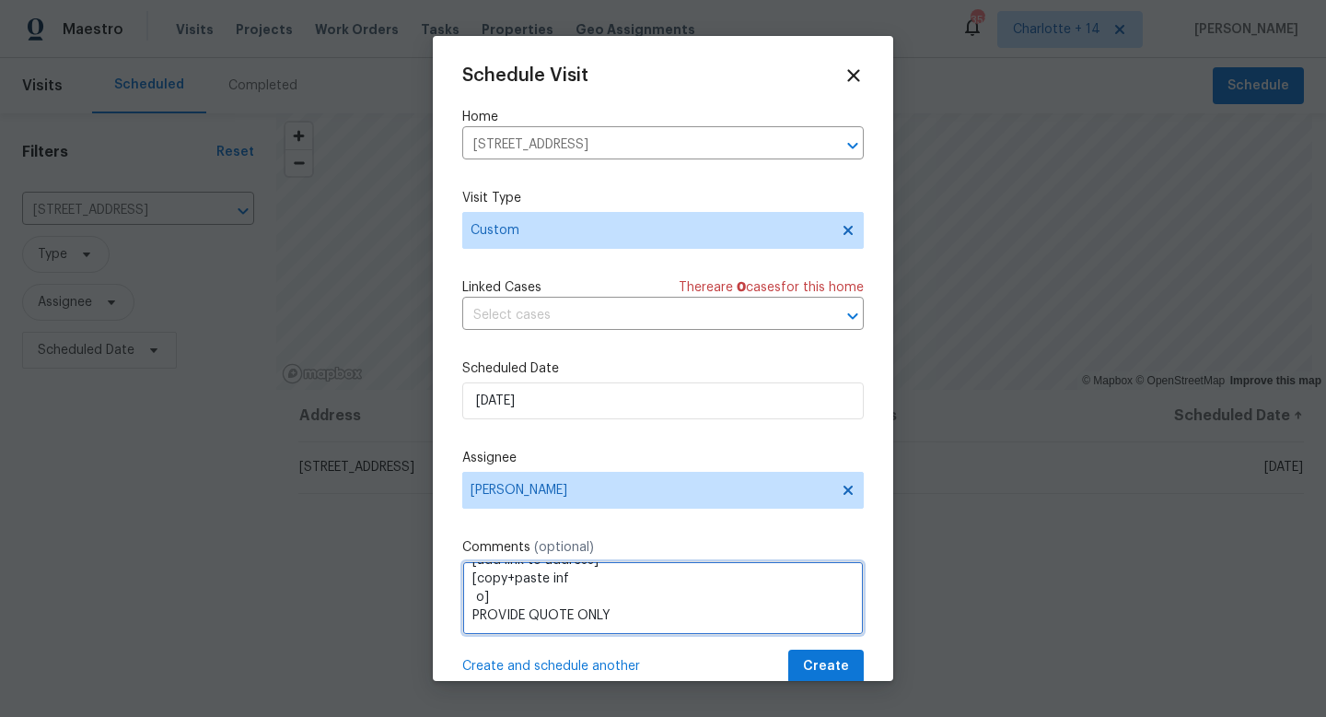
drag, startPoint x: 558, startPoint y: 596, endPoint x: 471, endPoint y: 582, distance: 88.6
click at [471, 582] on textarea ""@[hpm] @[market-acm] Good afternoon, we have a new house assigned as one of ou…" at bounding box center [663, 598] width 402 height 74
paste textarea "Seller is looking for an estimate for the following lender required repair. Ref…"
drag, startPoint x: 600, startPoint y: 617, endPoint x: 474, endPoint y: 614, distance: 125.3
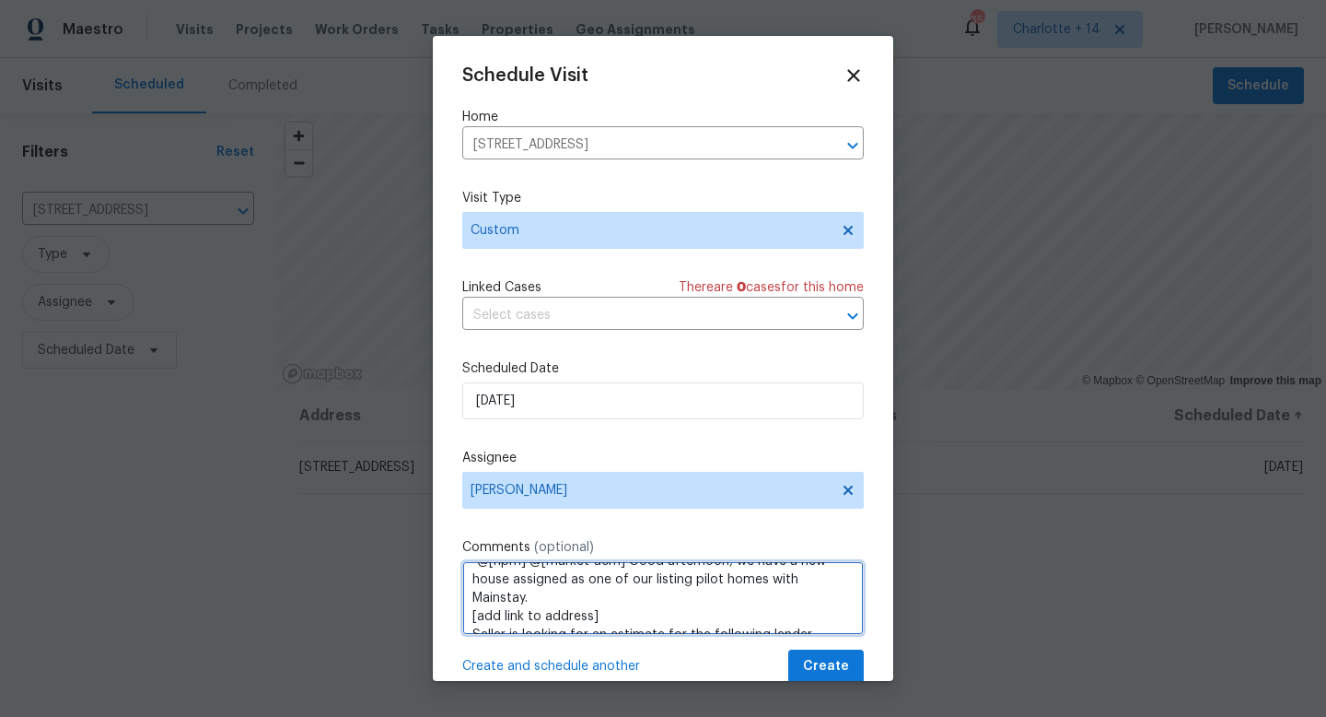
click at [474, 614] on textarea ""@[hpm] @[market-acm] Good afternoon, we have a new house assigned as one of ou…" at bounding box center [663, 598] width 402 height 74
drag, startPoint x: 629, startPoint y: 582, endPoint x: 475, endPoint y: 569, distance: 154.4
click at [475, 569] on textarea ""@[hpm] @[market-acm] Good afternoon, we have a new house assigned as one of ou…" at bounding box center [663, 598] width 402 height 74
click at [589, 582] on textarea "Good afternoon, we have a new house assigned as one of our listing pilot homes …" at bounding box center [663, 598] width 402 height 74
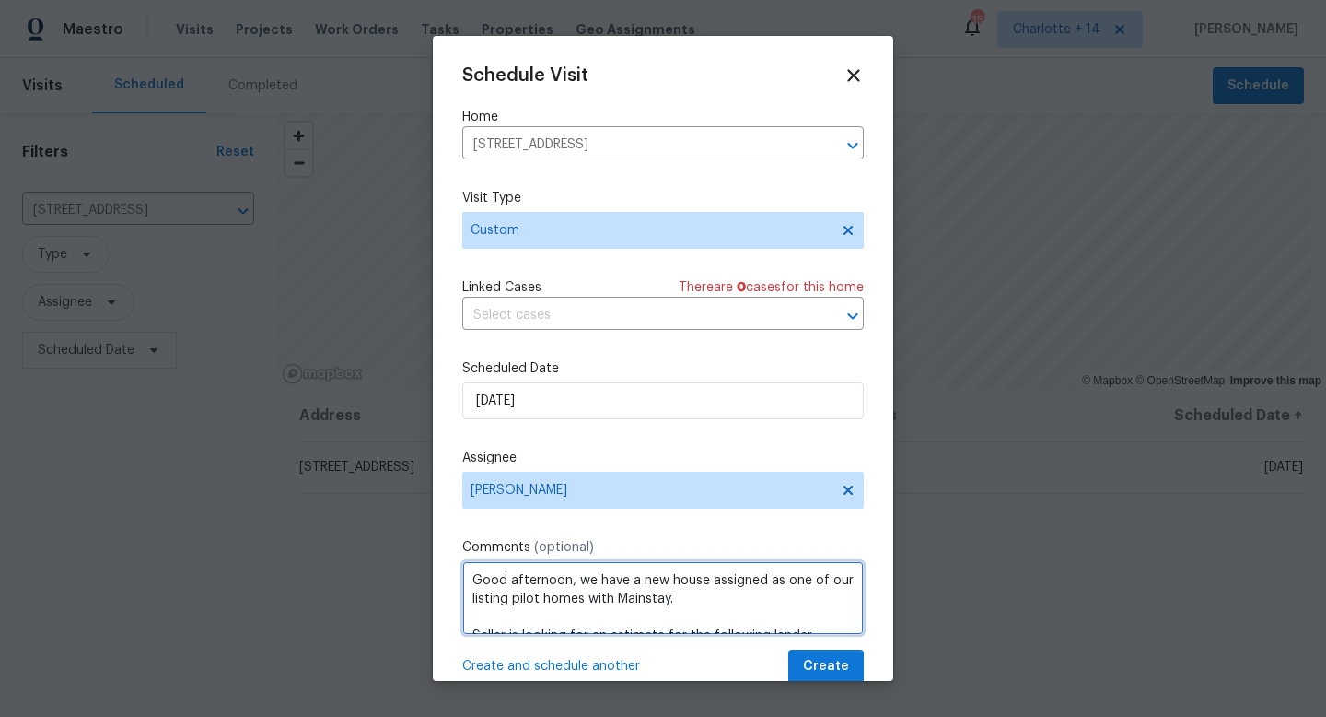
drag, startPoint x: 587, startPoint y: 582, endPoint x: 461, endPoint y: 573, distance: 126.5
click at [461, 573] on div "Schedule Visit Home [STREET_ADDRESS] ​ Visit Type Custom Linked Cases There are…" at bounding box center [663, 358] width 461 height 645
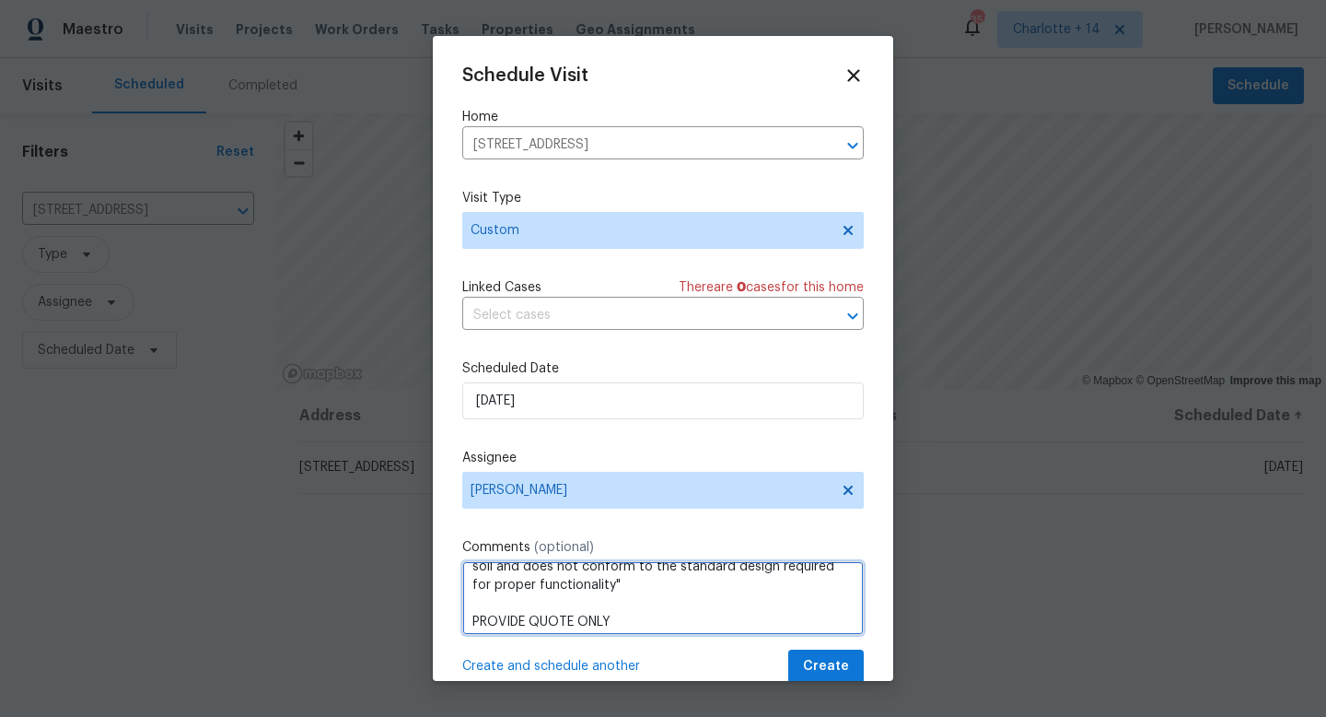
scroll to position [149, 0]
type textarea "We have a new house assigned as one of our listing pilot homes with Mainstay. S…"
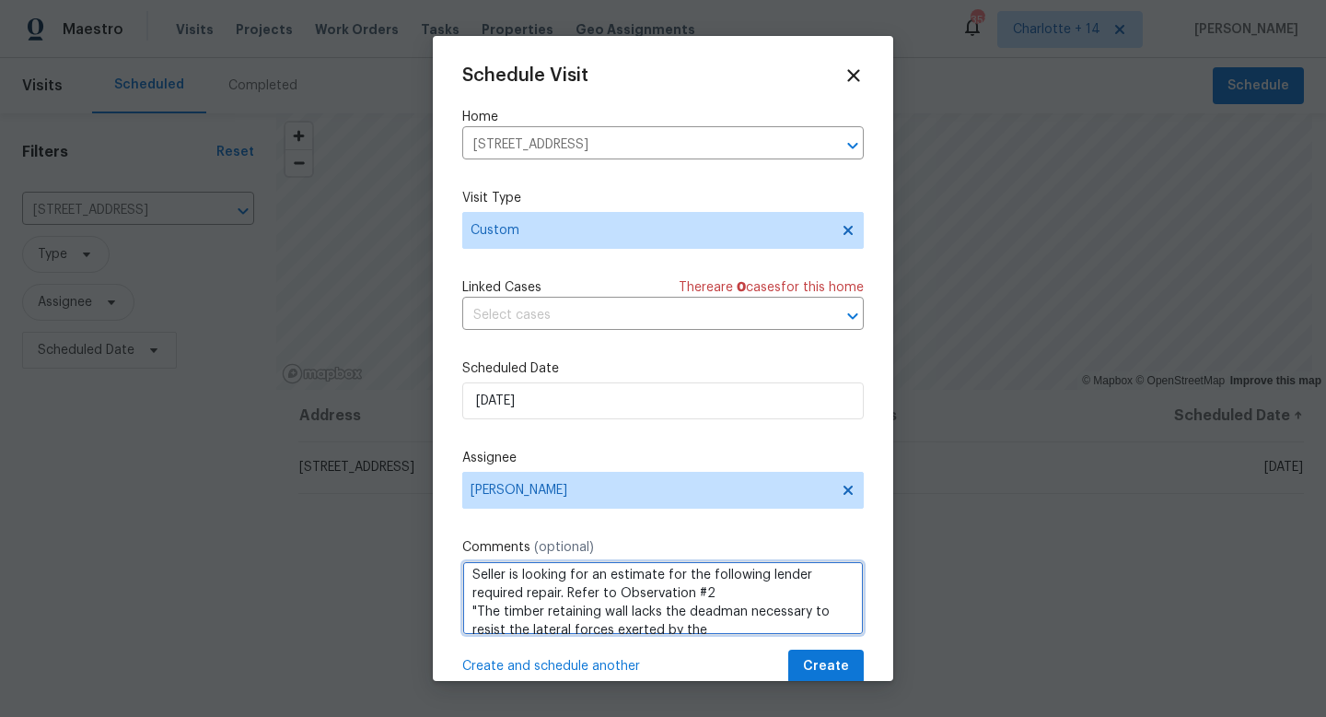
scroll to position [57, 0]
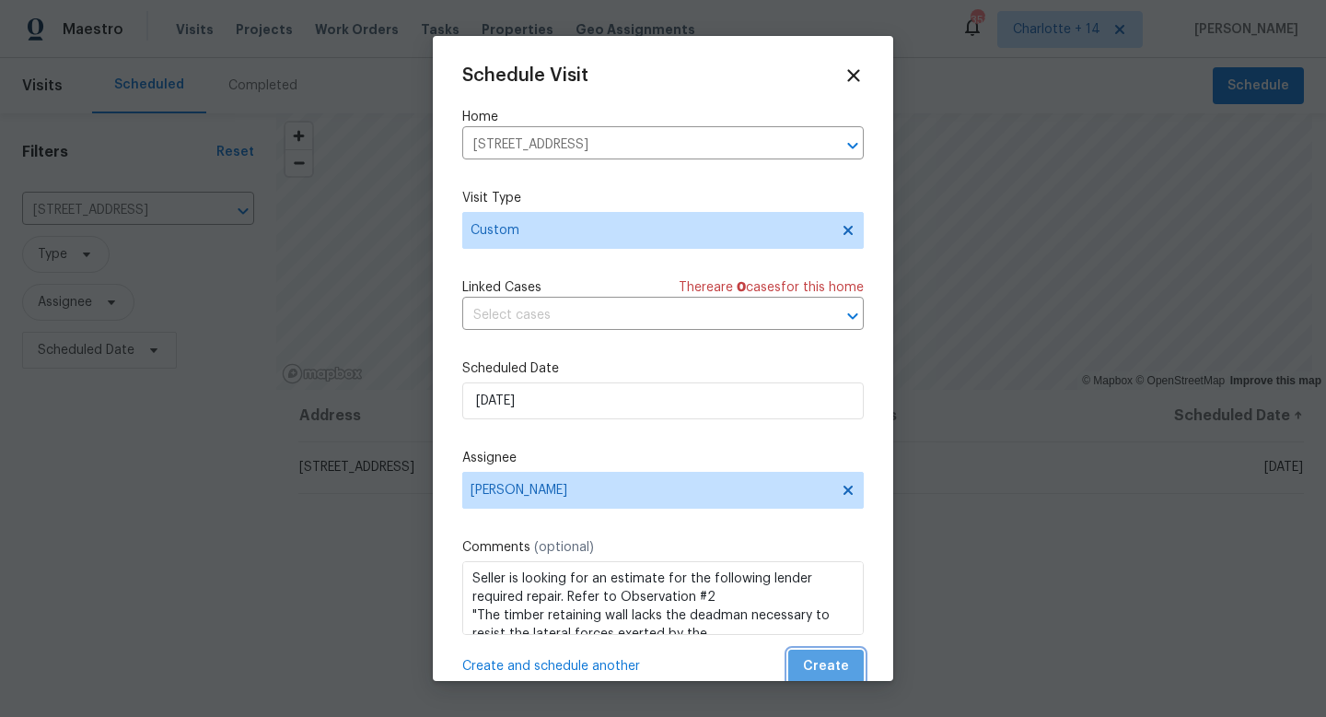
click at [827, 662] on span "Create" at bounding box center [826, 666] width 46 height 23
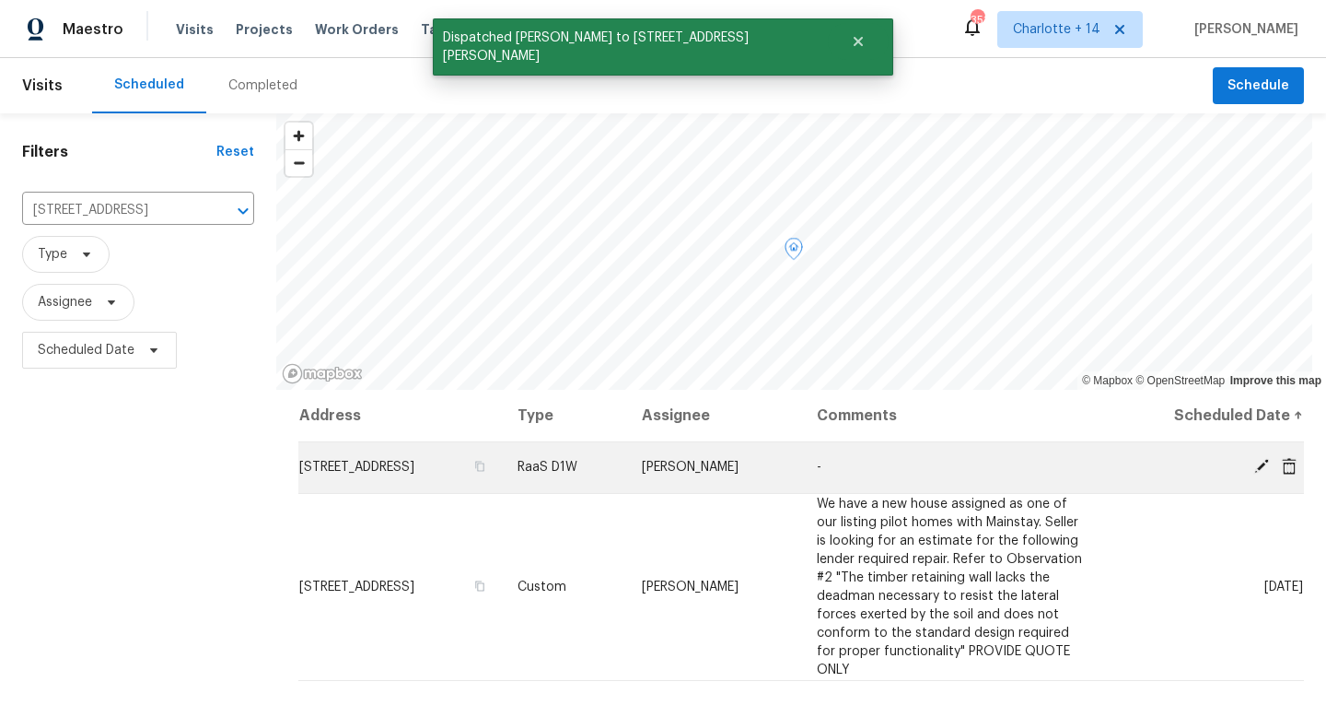
click at [1281, 469] on icon at bounding box center [1289, 466] width 17 height 17
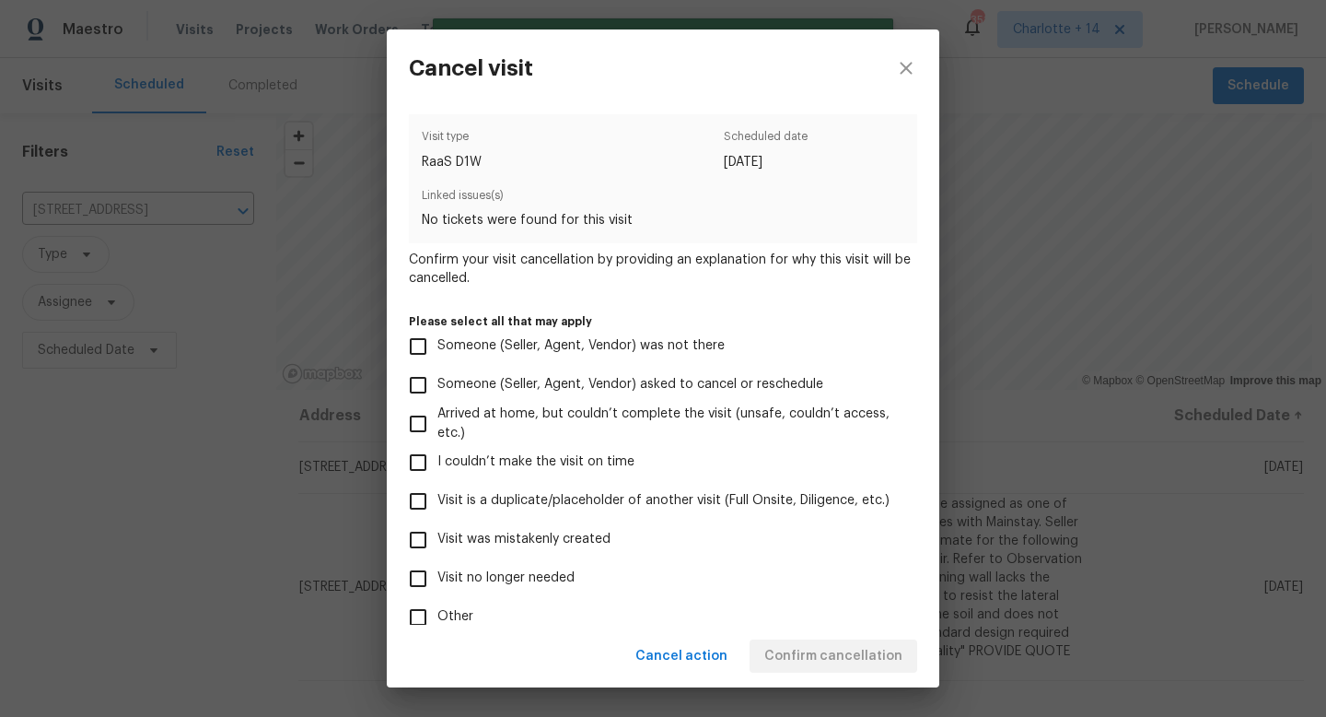
click at [419, 614] on input "Other" at bounding box center [418, 617] width 39 height 39
checkbox input "true"
click at [422, 584] on input "Visit no longer needed" at bounding box center [418, 578] width 39 height 39
checkbox input "true"
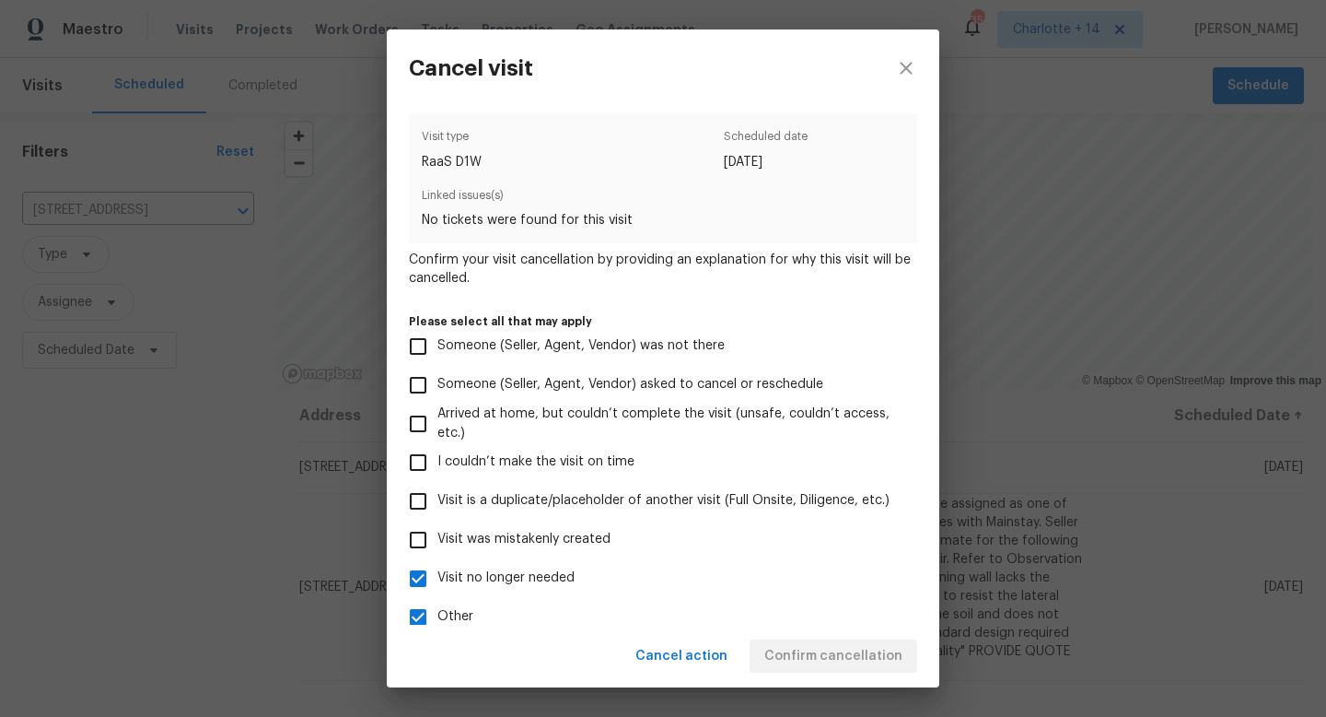
scroll to position [109, 0]
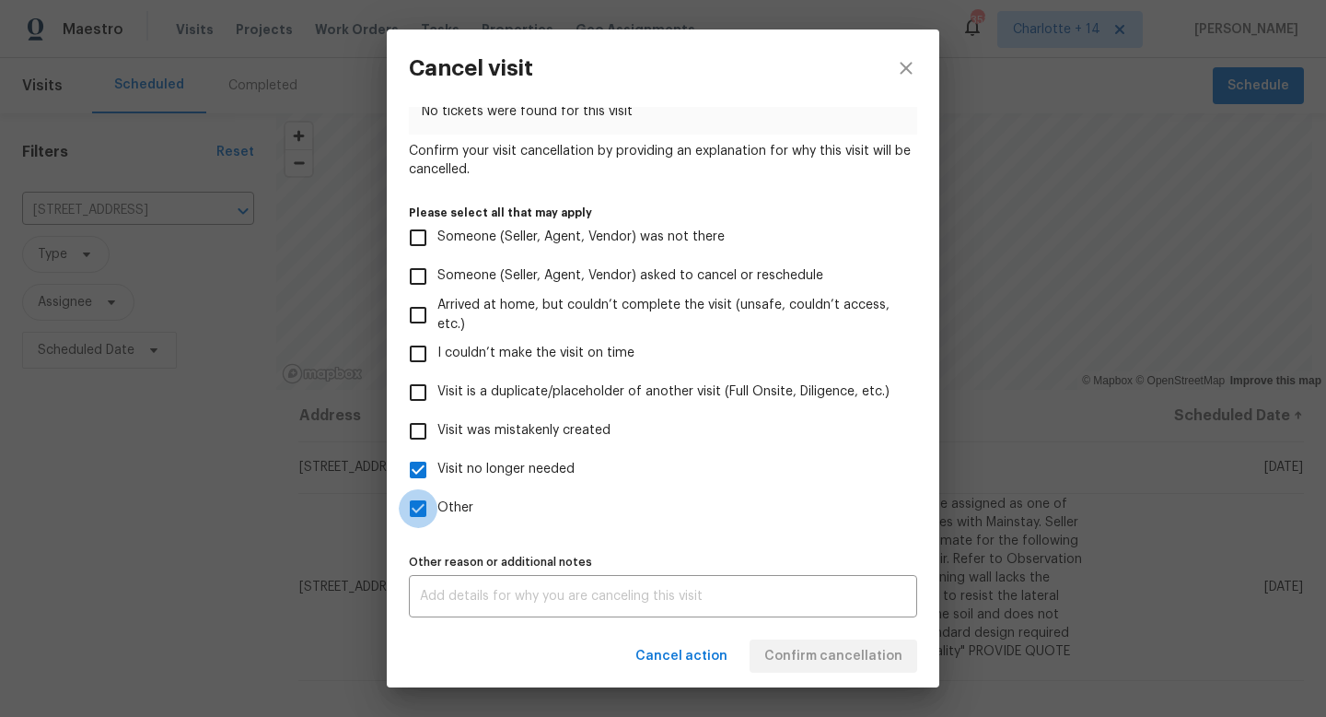
click at [419, 508] on input "Other" at bounding box center [418, 508] width 39 height 39
checkbox input "false"
click at [580, 610] on div "x Other reason or additional notes" at bounding box center [663, 596] width 508 height 42
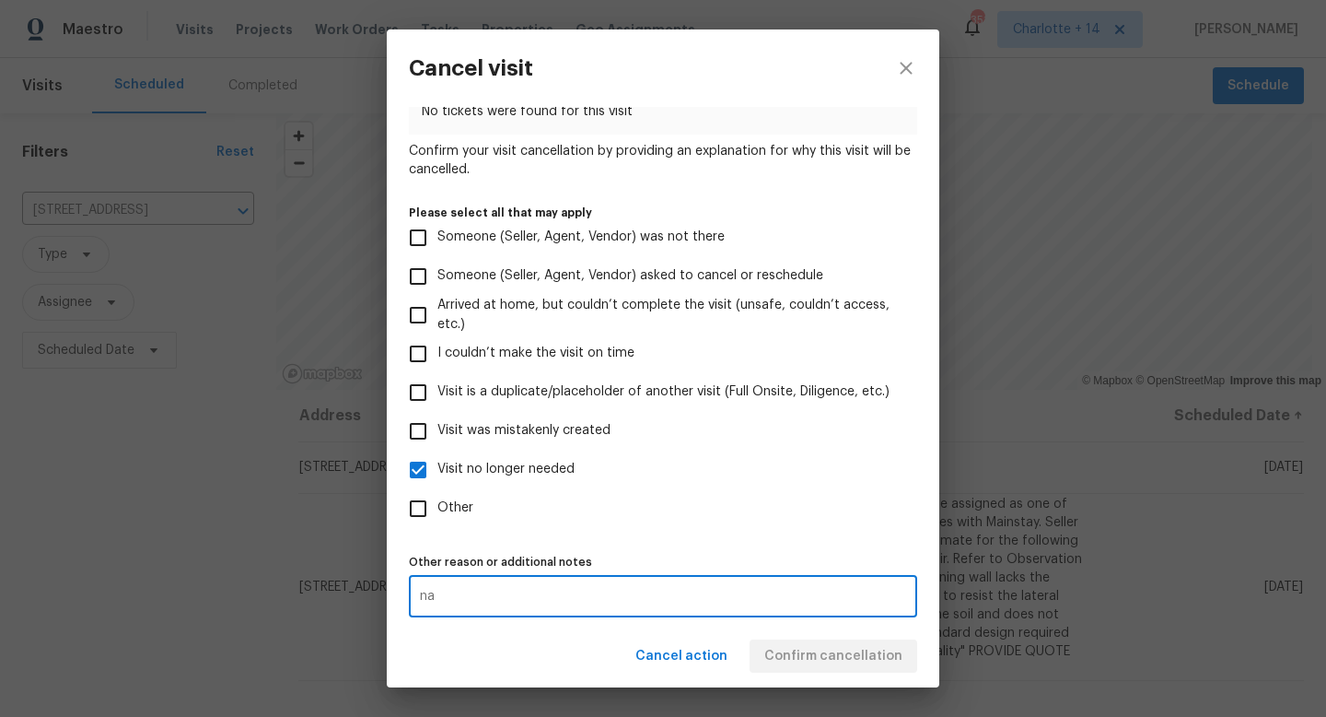
type textarea "na"
click at [849, 651] on div "Cancel action Confirm cancellation" at bounding box center [663, 657] width 553 height 64
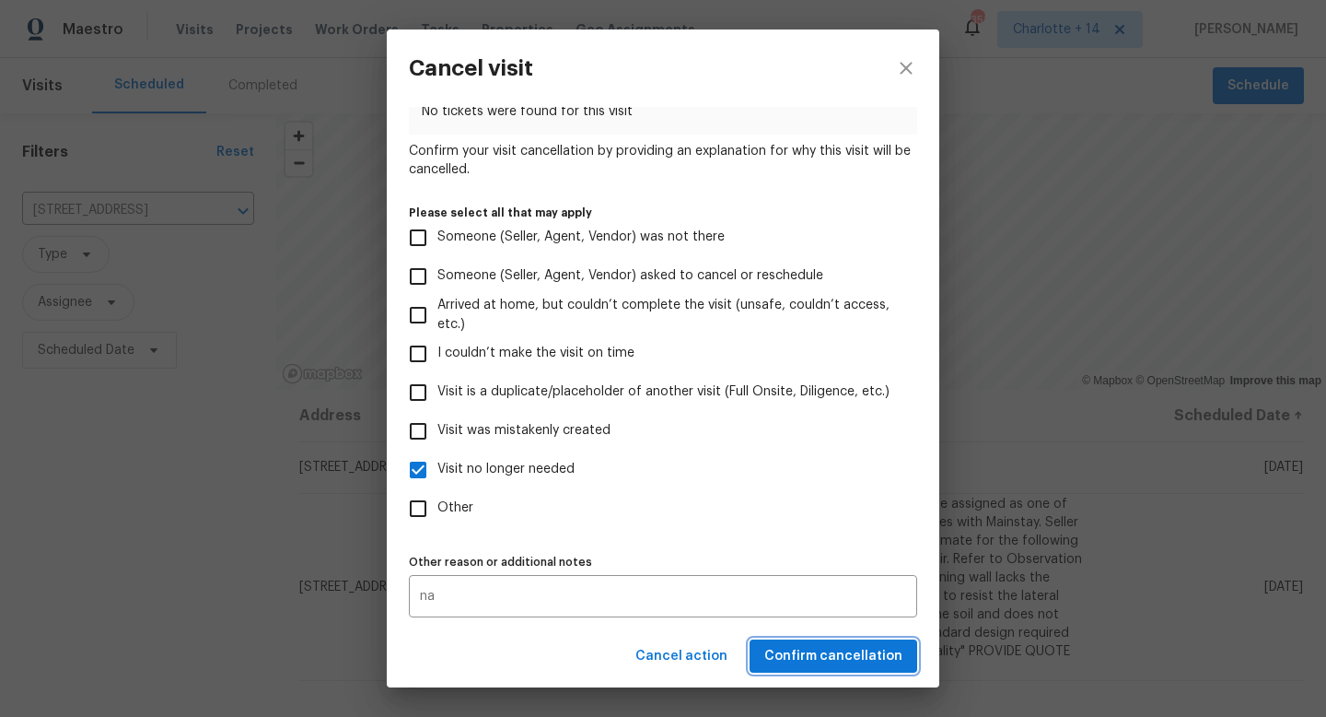
click at [849, 651] on span "Confirm cancellation" at bounding box center [834, 656] width 138 height 23
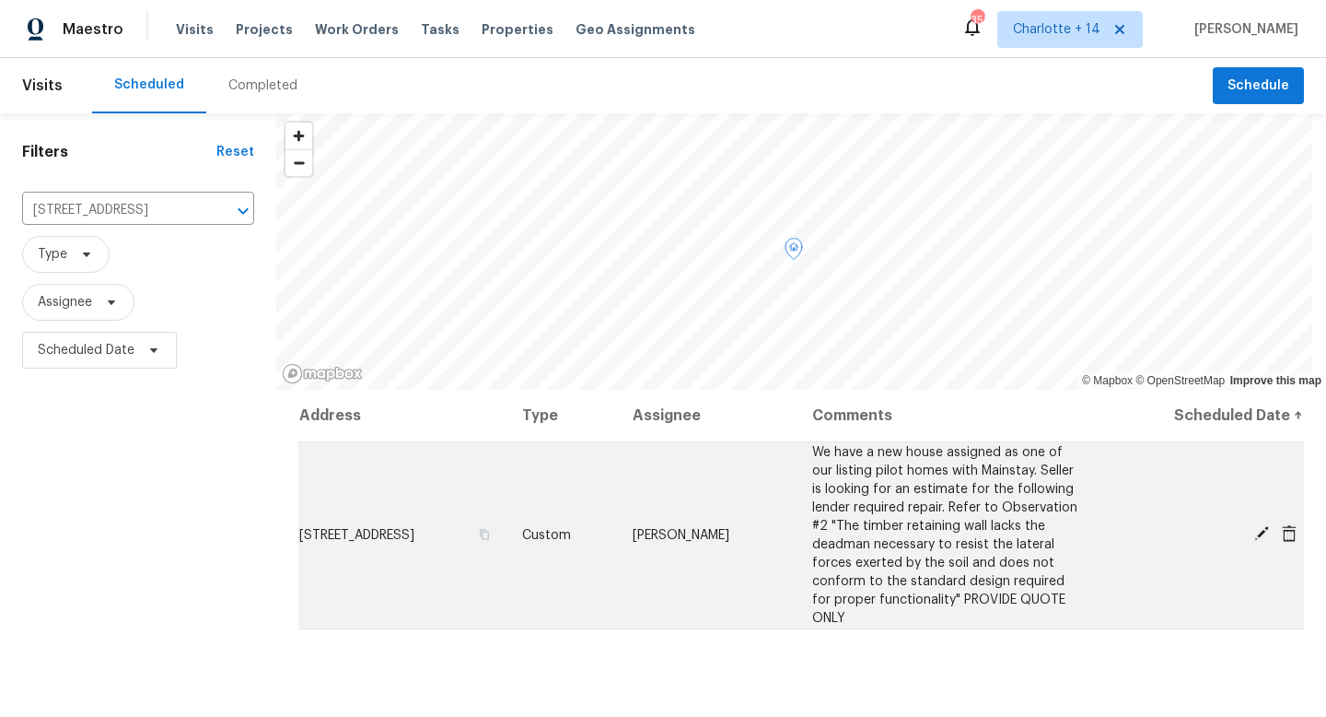
click at [1255, 526] on icon at bounding box center [1262, 533] width 15 height 15
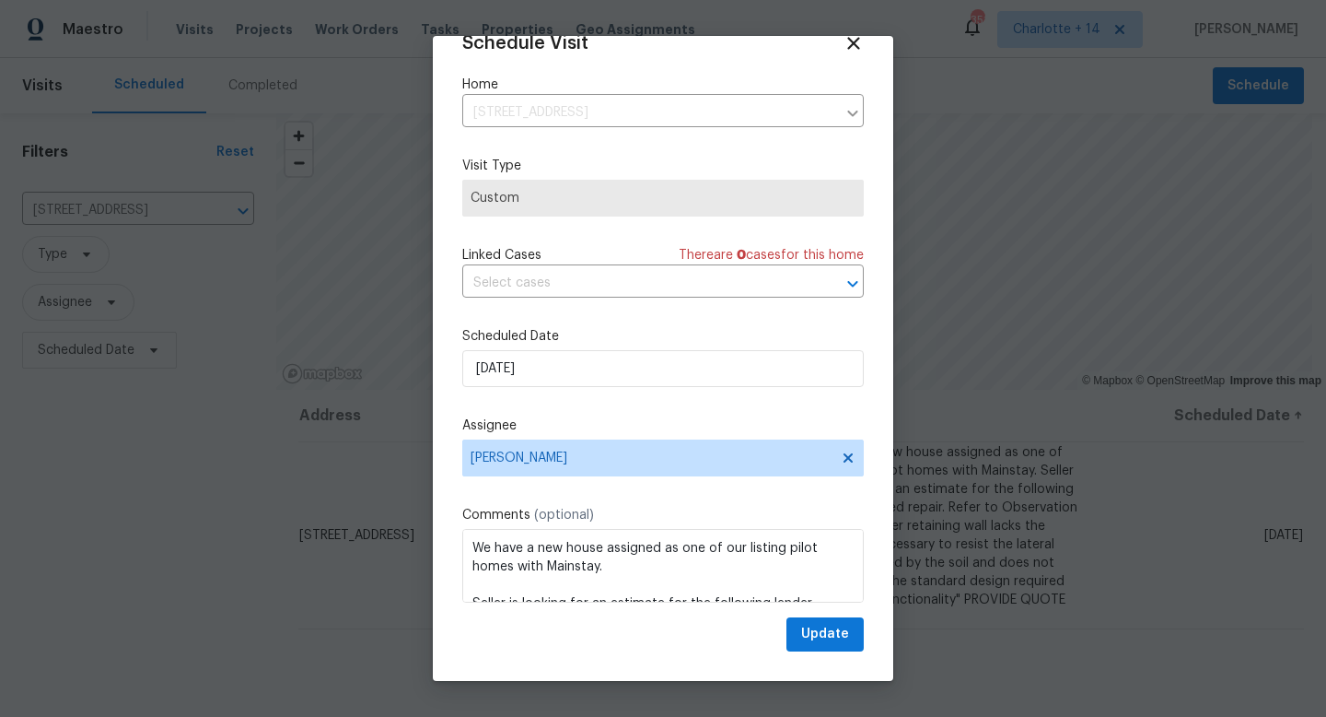
scroll to position [149, 0]
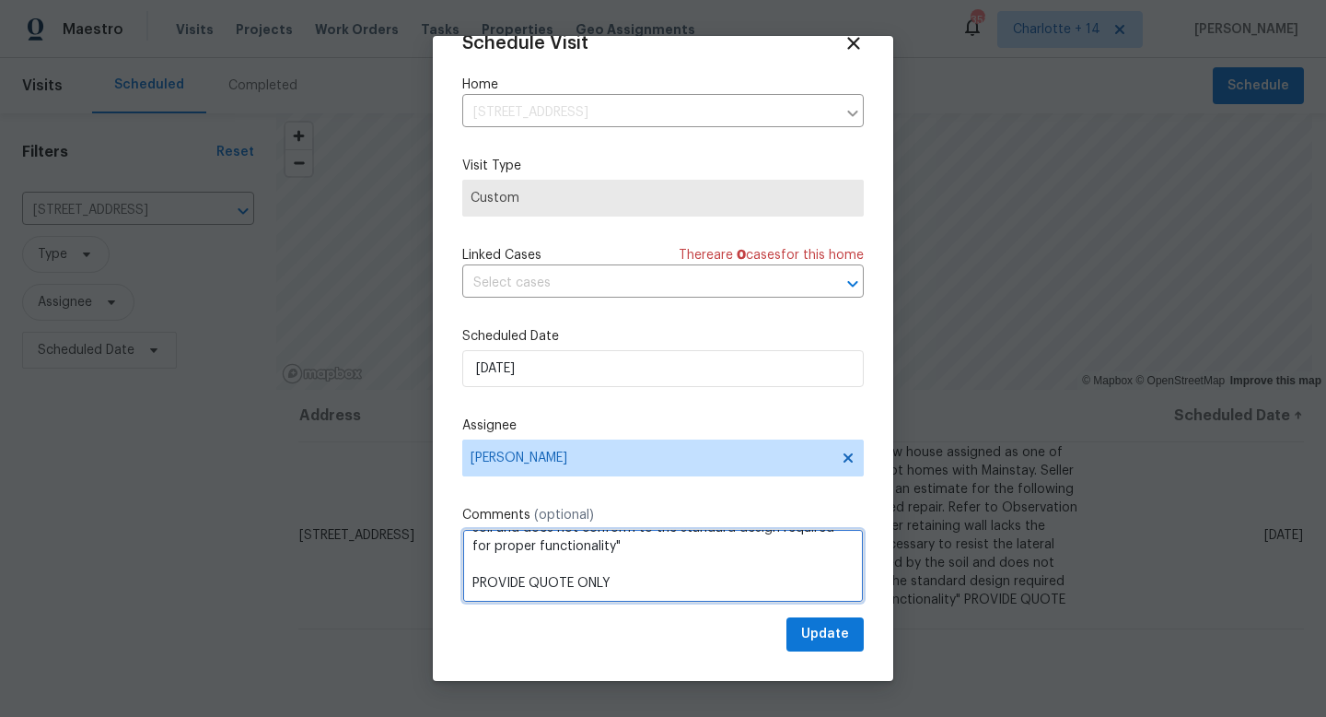
click at [635, 559] on textarea "We have a new house assigned as one of our listing pilot homes with Mainstay. S…" at bounding box center [663, 566] width 402 height 74
click at [641, 590] on textarea "We have a new house assigned as one of our listing pilot homes with Mainstay. S…" at bounding box center [663, 566] width 402 height 74
paste textarea "[URL][DOMAIN_NAME]"
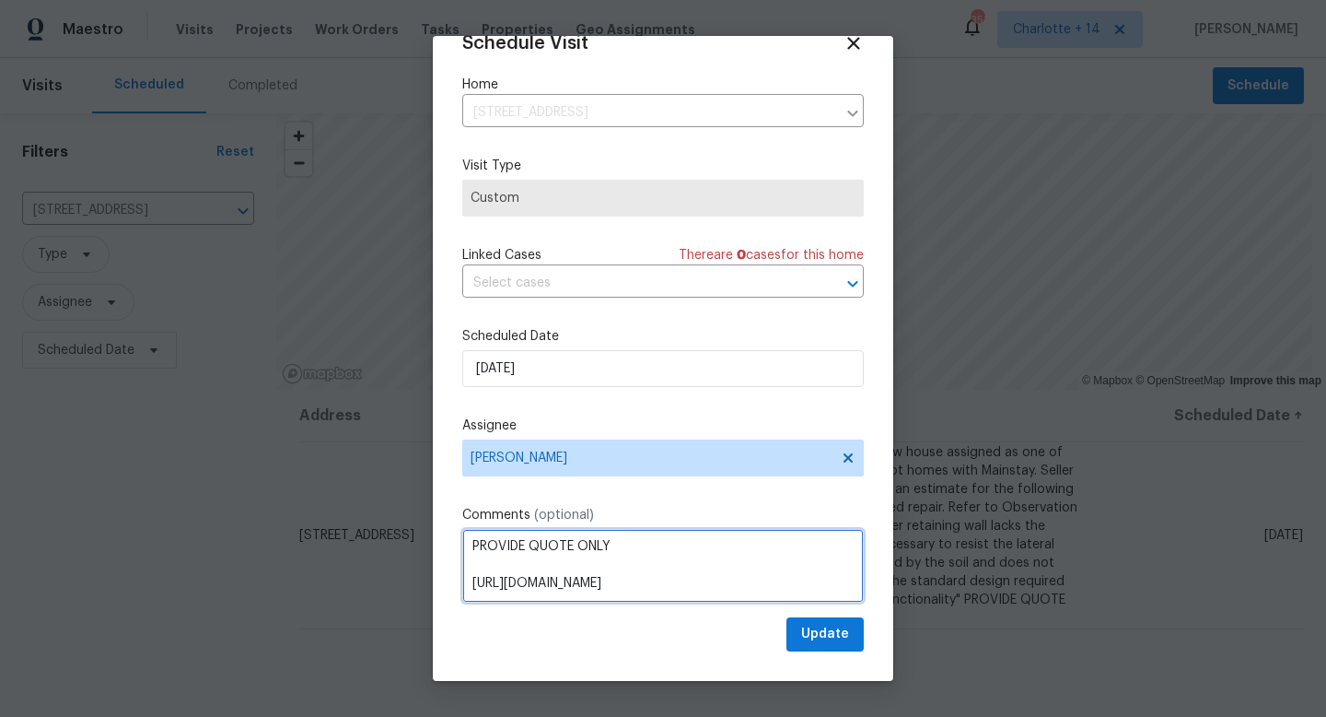
type textarea "We have a new house assigned as one of our listing pilot homes with Mainstay. S…"
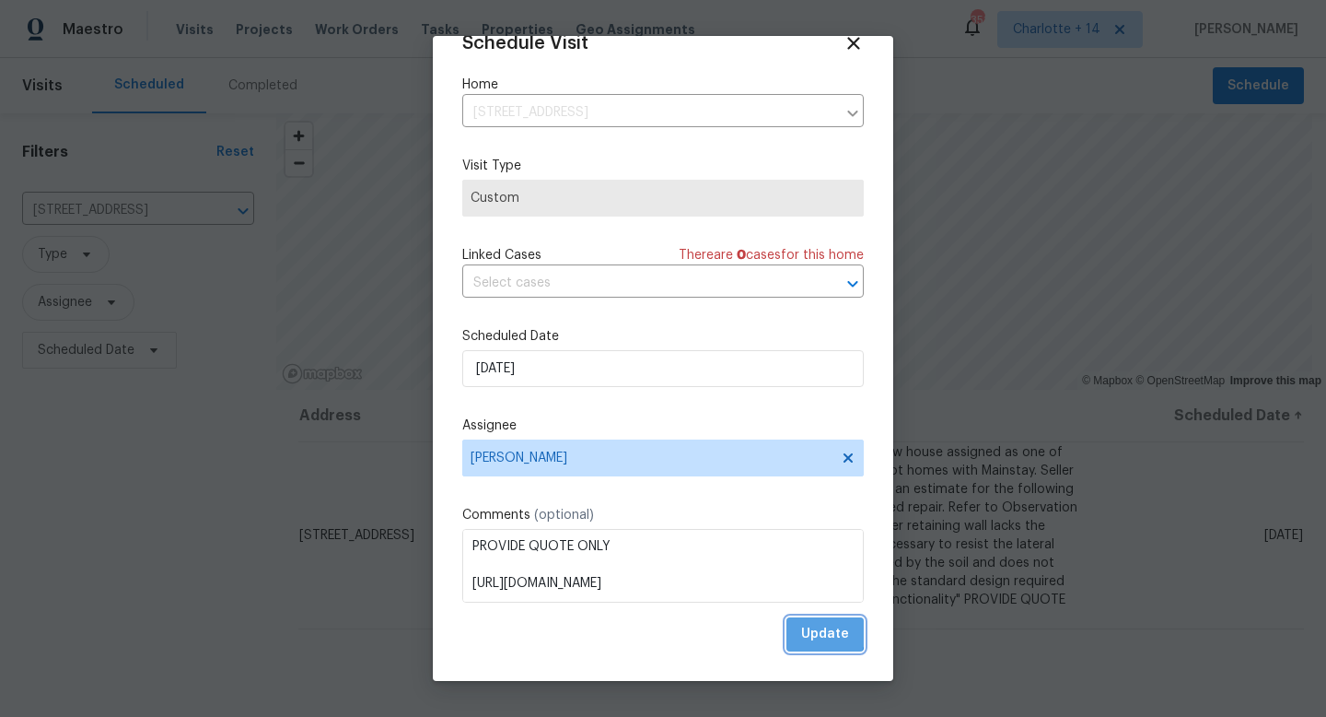
click at [805, 633] on span "Update" at bounding box center [825, 634] width 48 height 23
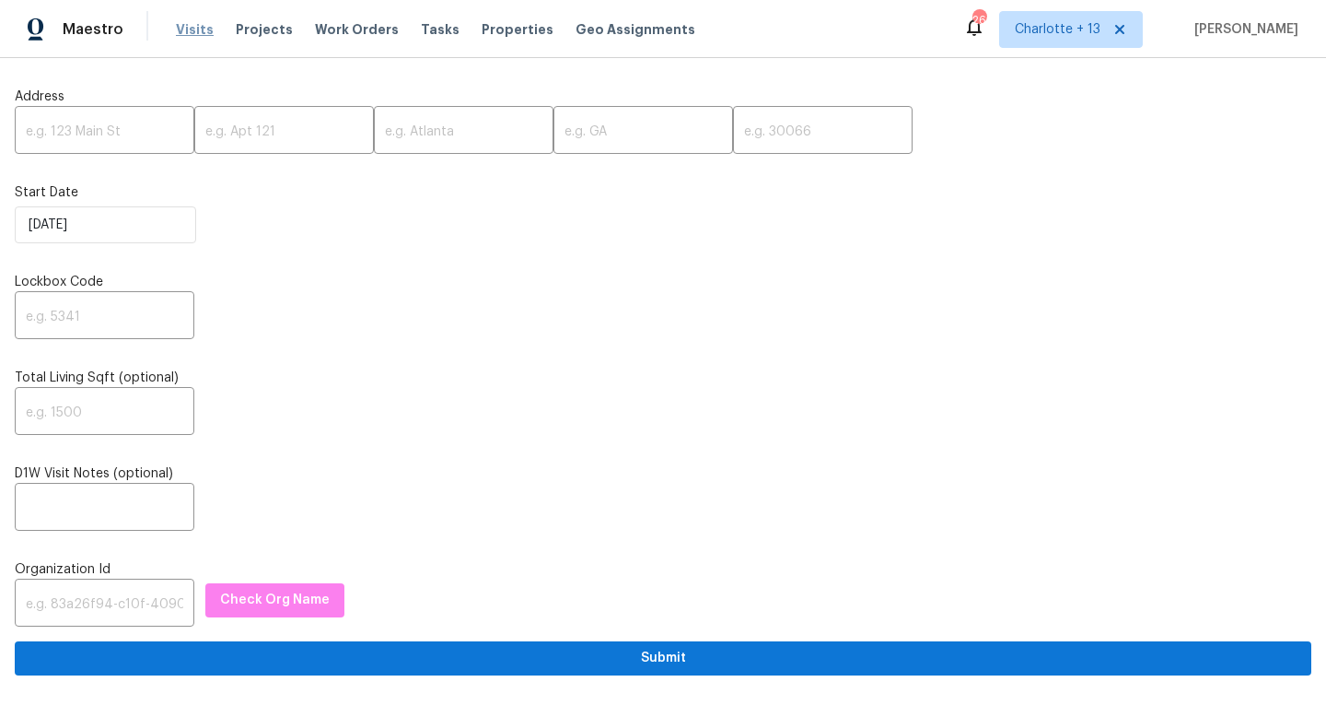
click at [194, 30] on span "Visits" at bounding box center [195, 29] width 38 height 18
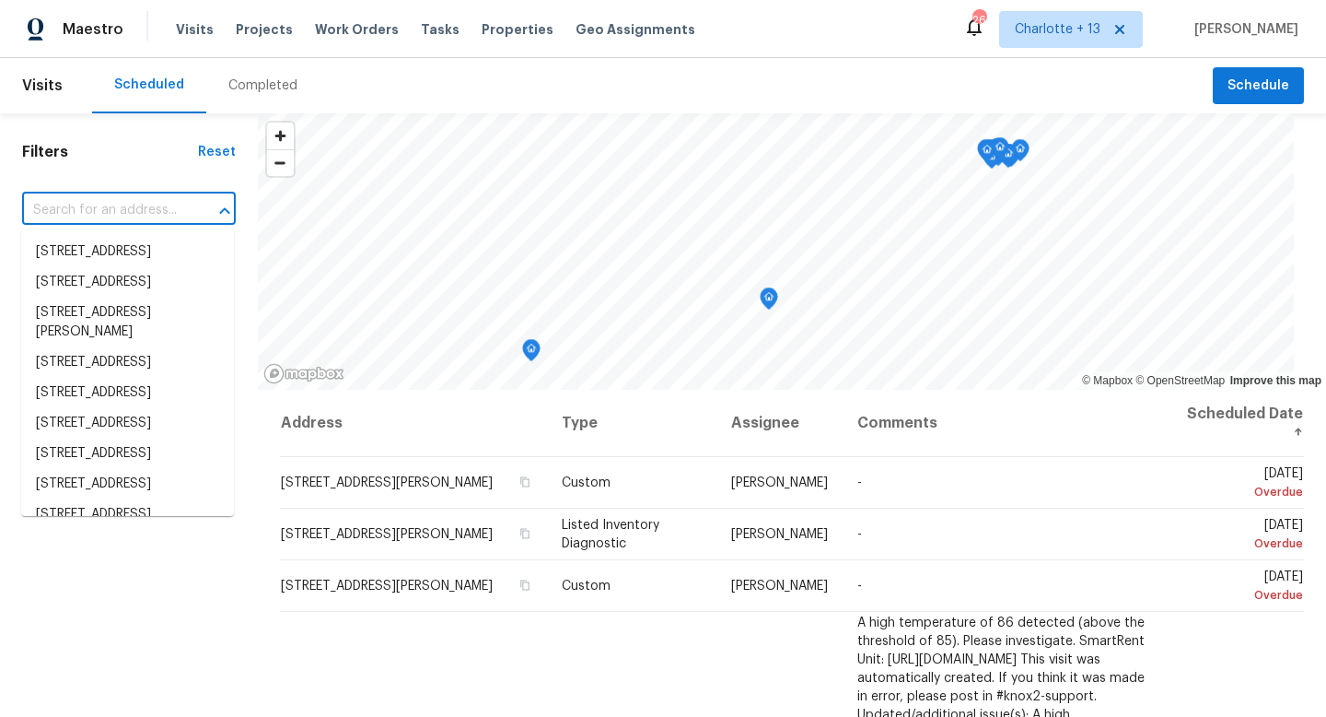
click at [143, 211] on input "text" at bounding box center [103, 210] width 162 height 29
click at [1089, 25] on span "Charlotte + 13" at bounding box center [1058, 29] width 86 height 18
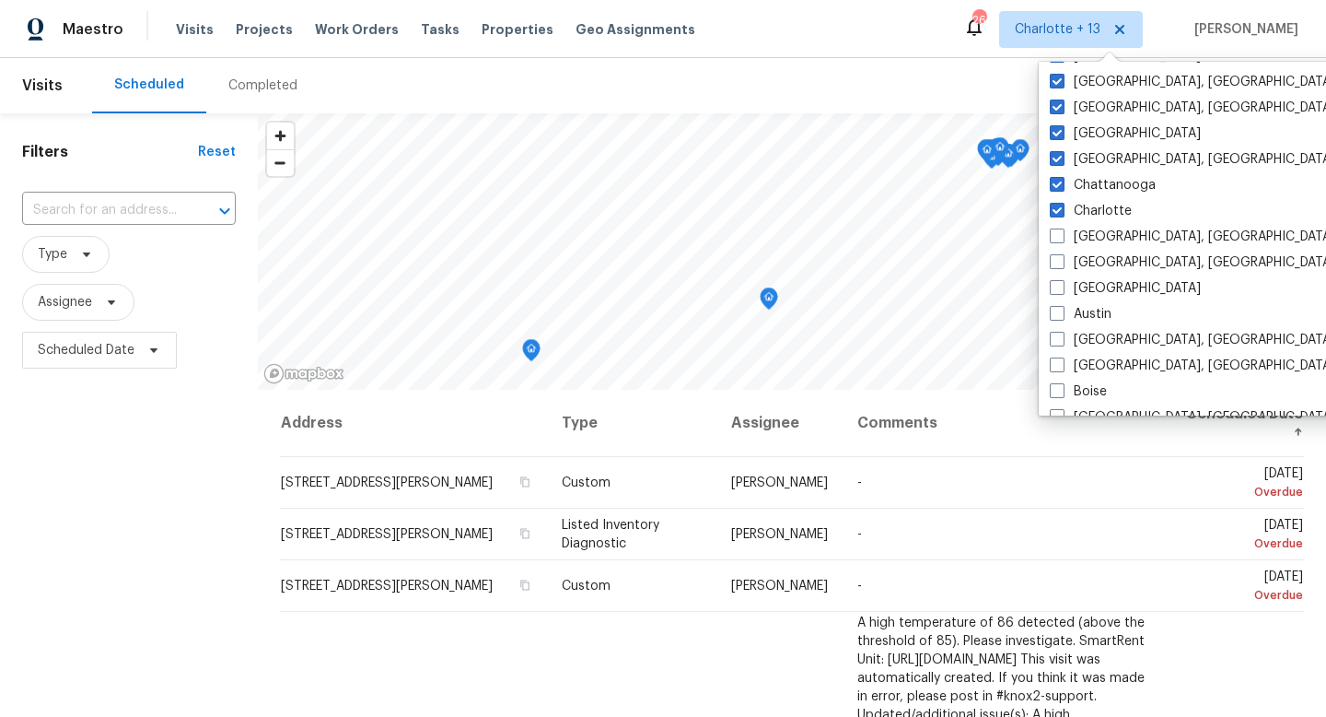
scroll to position [238, 0]
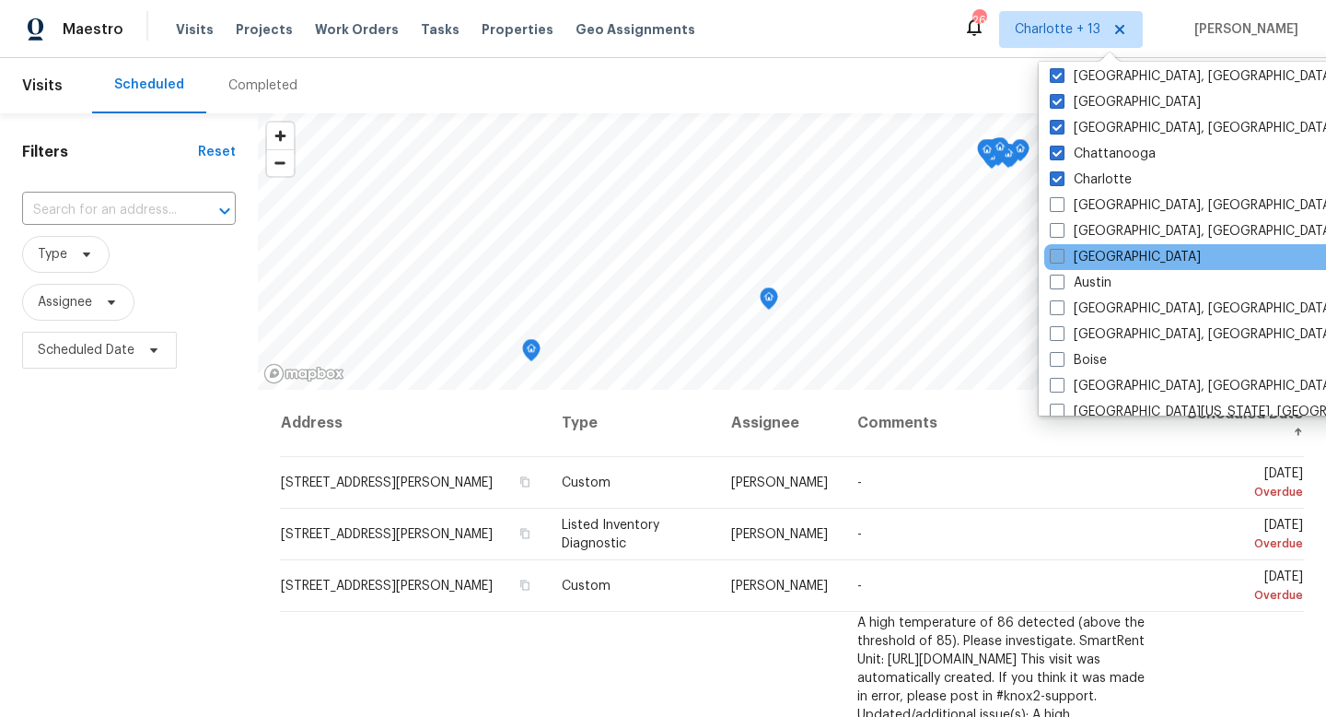
click at [1060, 260] on span at bounding box center [1057, 256] width 15 height 15
click at [1060, 260] on input "[GEOGRAPHIC_DATA]" at bounding box center [1056, 254] width 12 height 12
checkbox input "true"
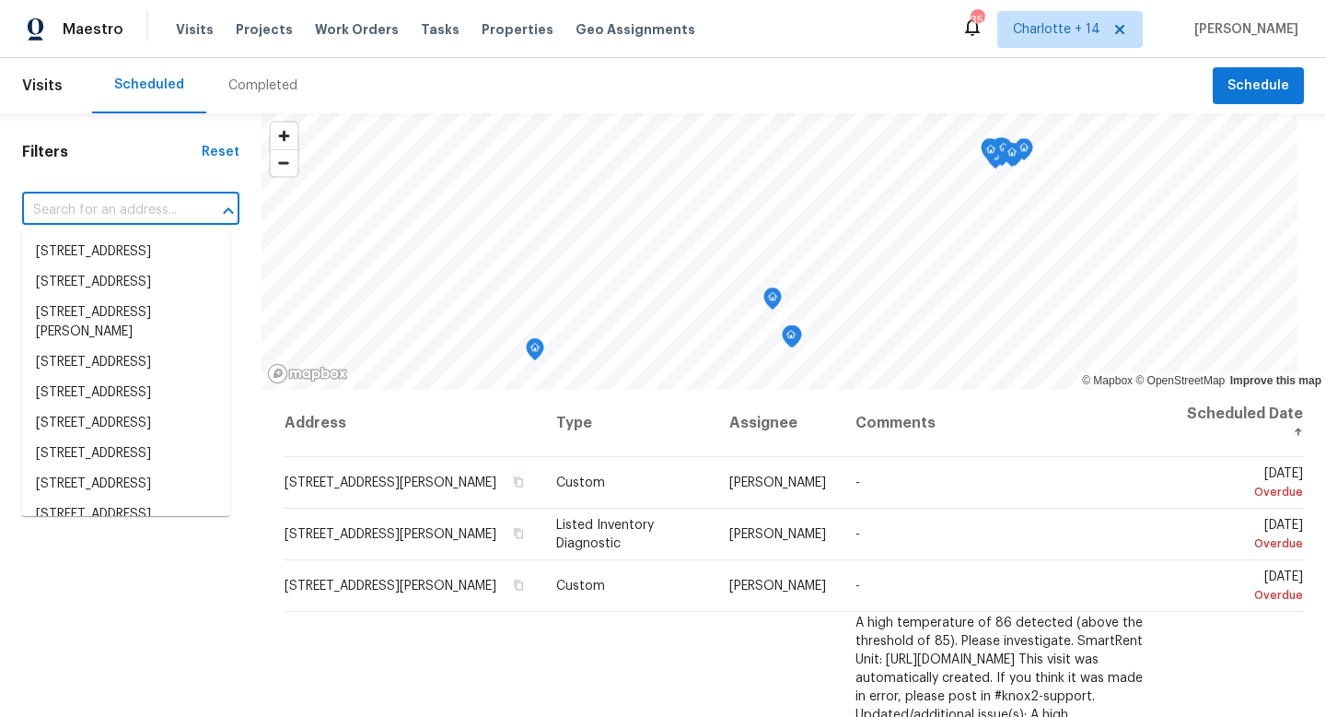
click at [56, 214] on input "text" at bounding box center [105, 210] width 166 height 29
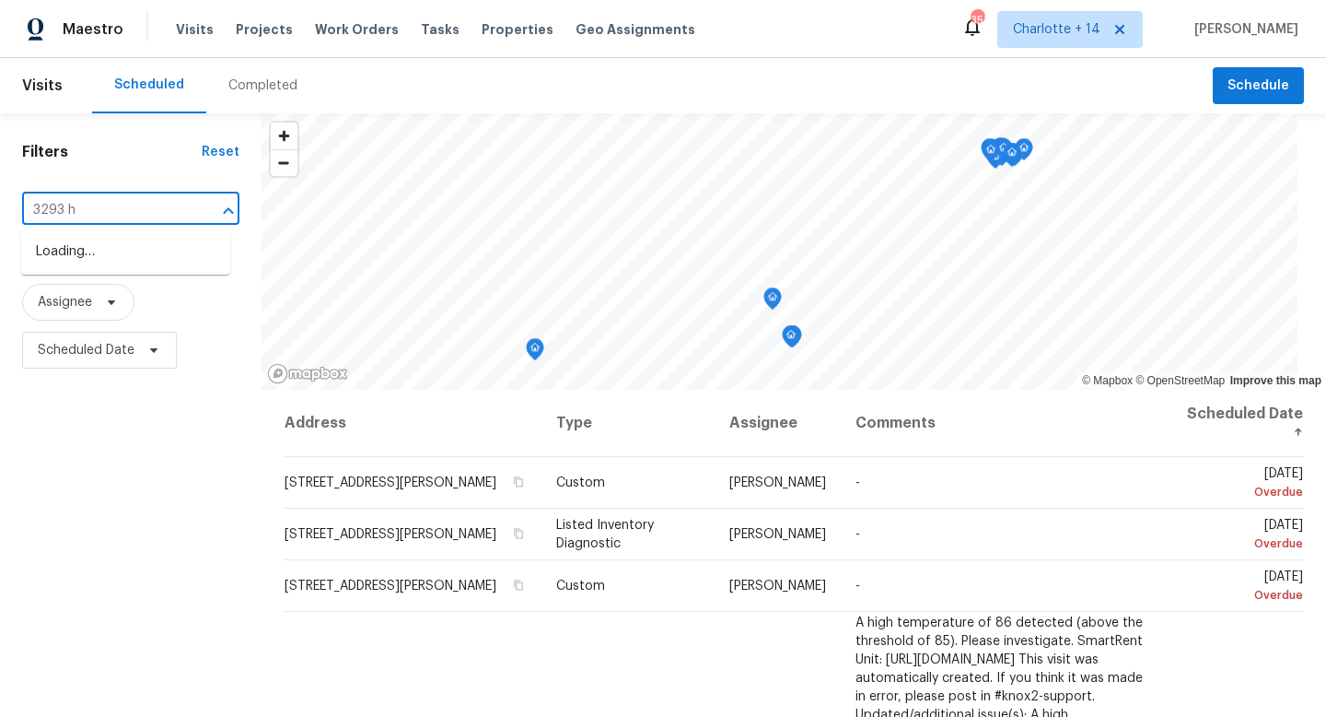
type input "3293 ho"
click at [79, 263] on li "[STREET_ADDRESS]" at bounding box center [125, 252] width 209 height 30
